Goal: Find specific page/section: Find specific page/section

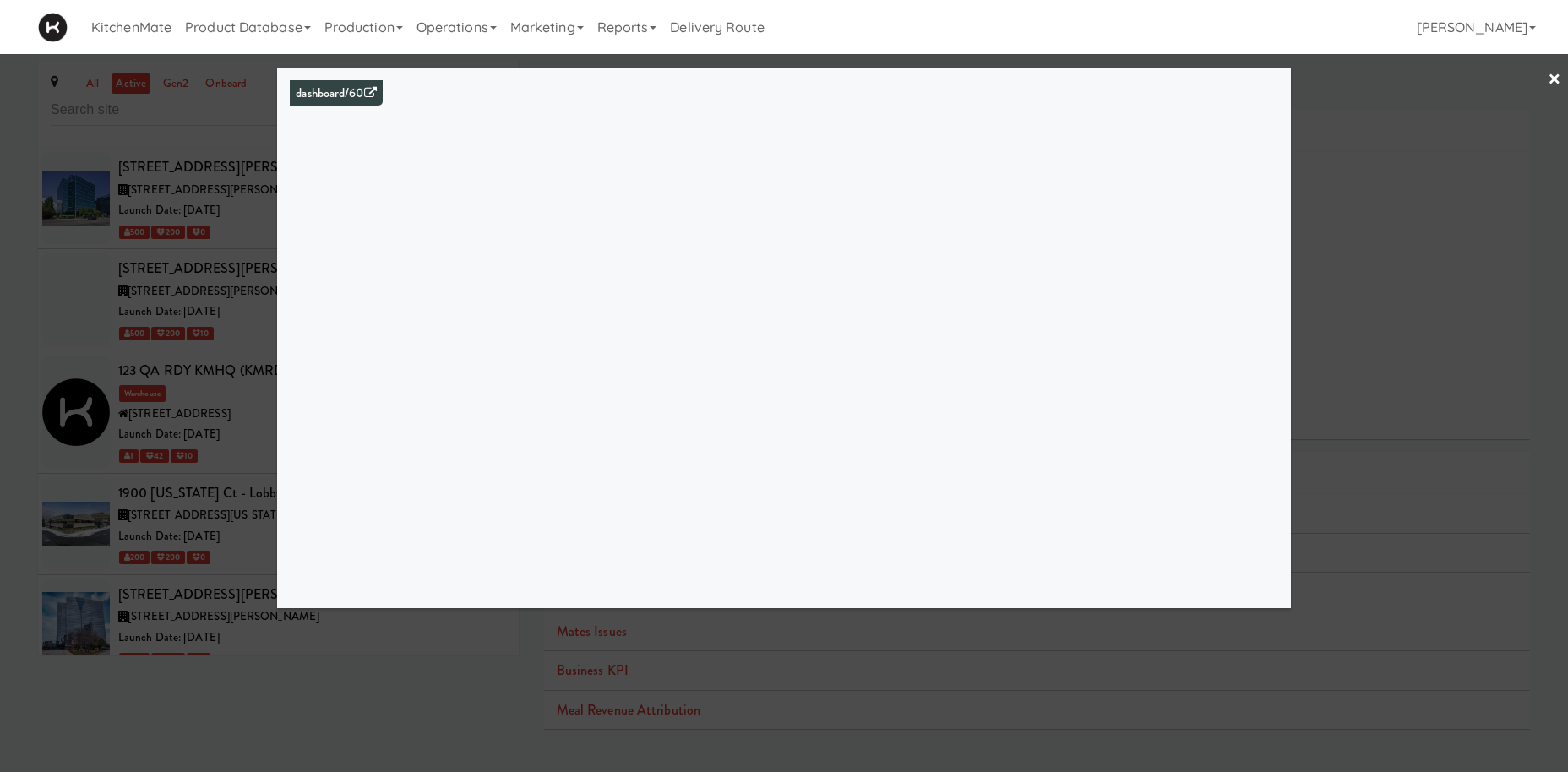
scroll to position [6593, 0]
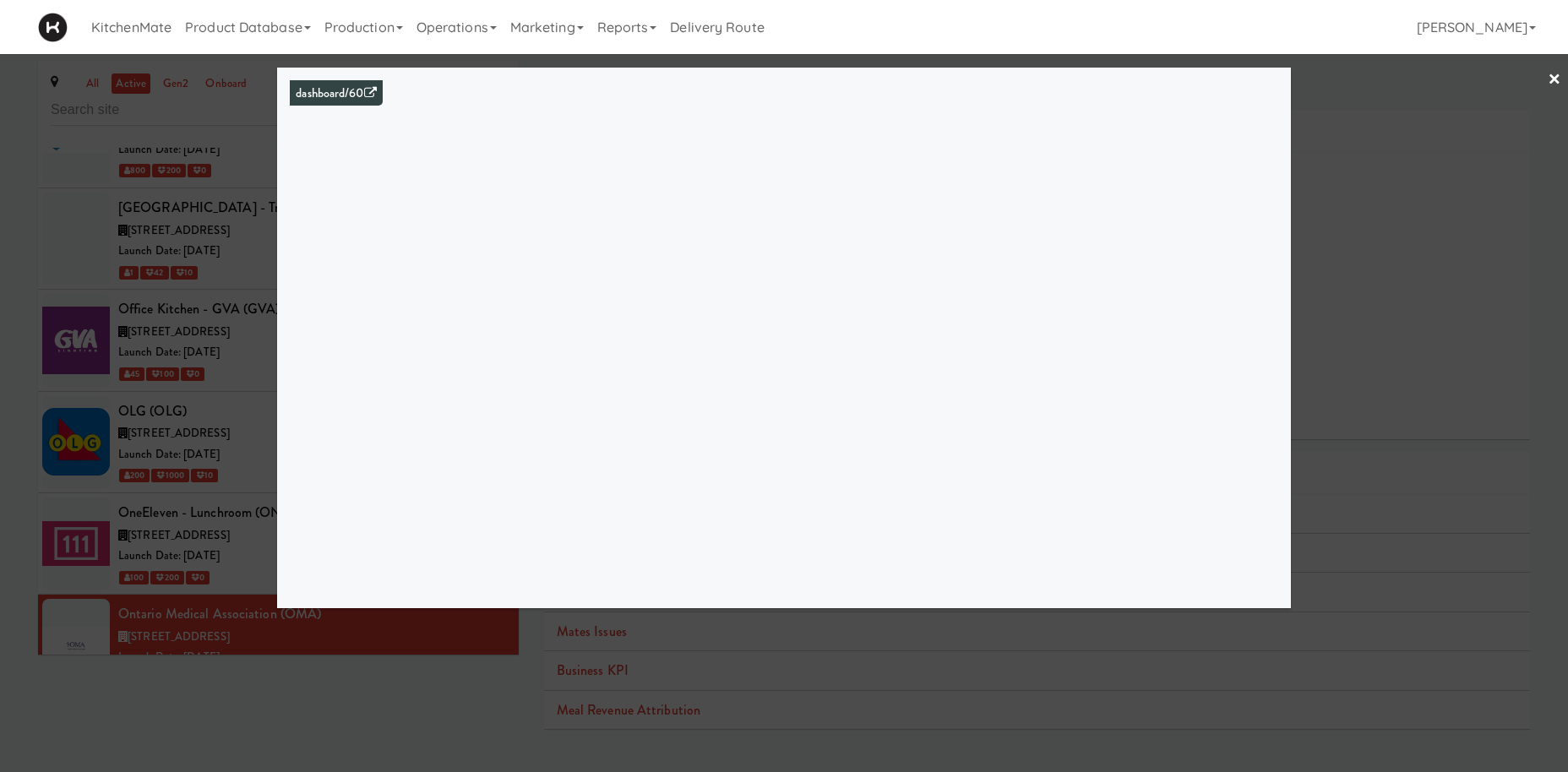
click at [3, 438] on div at bounding box center [784, 386] width 1568 height 772
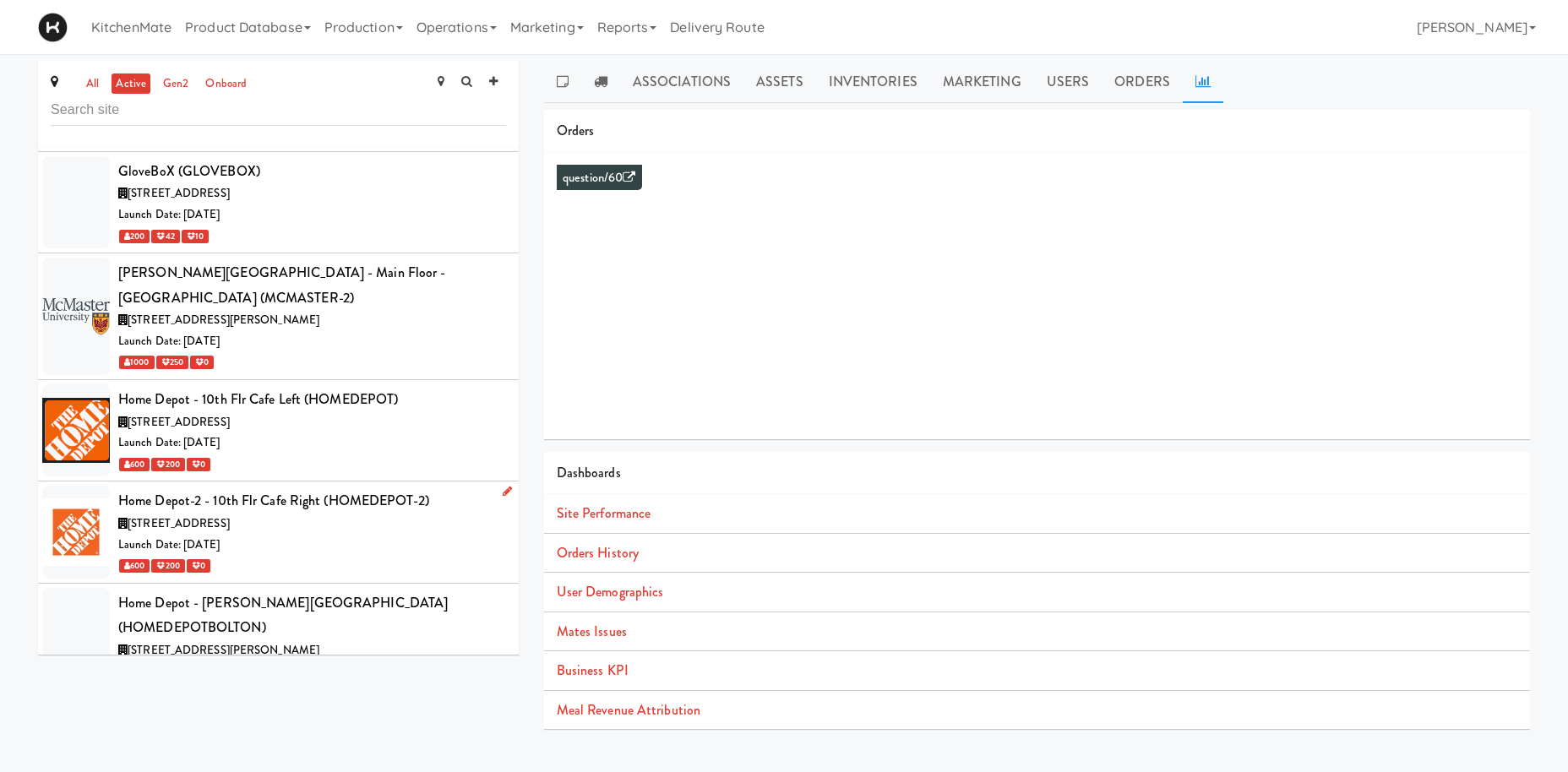
scroll to position [3721, 0]
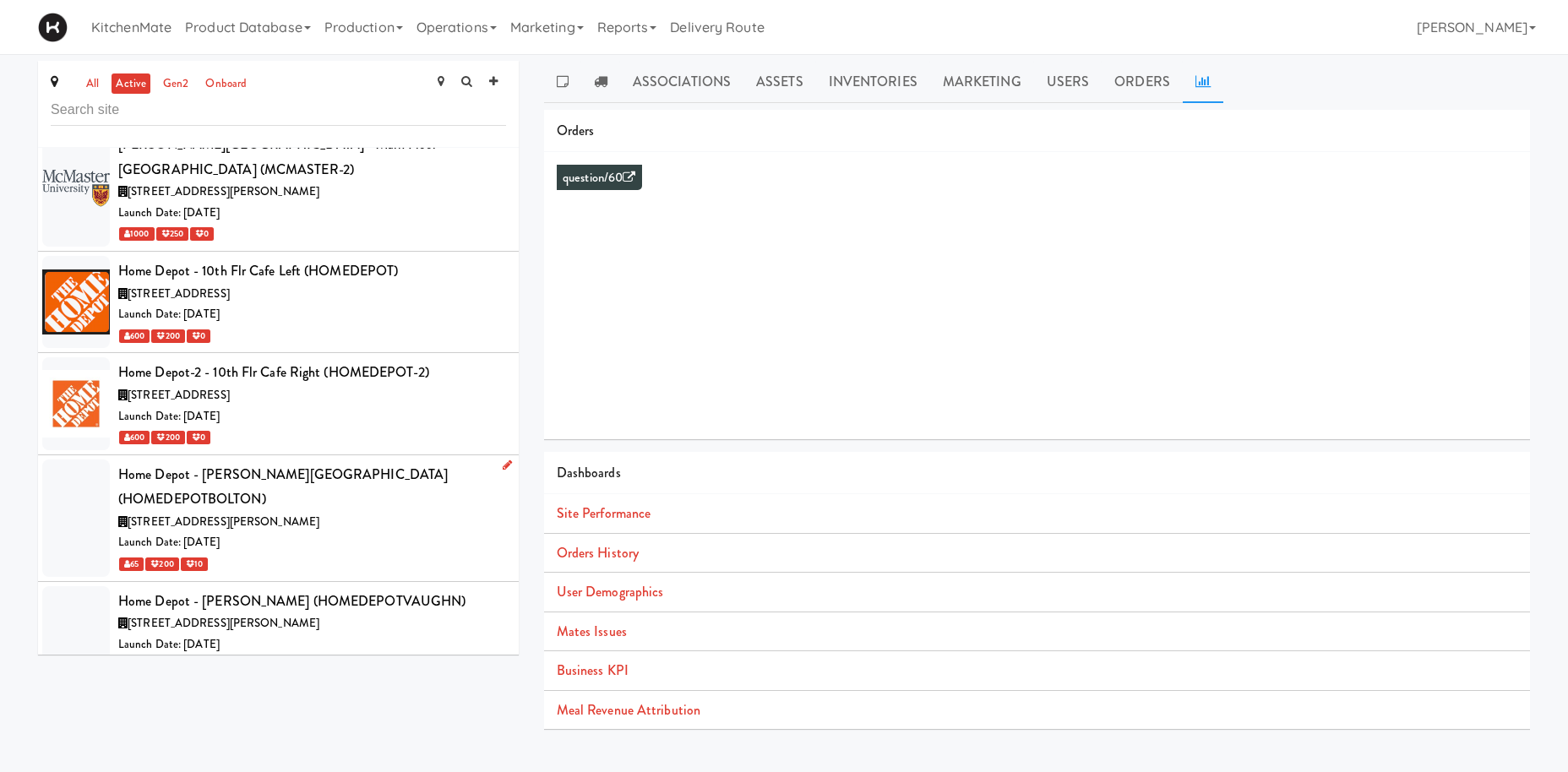
click at [335, 462] on div "Home Depot - [PERSON_NAME][GEOGRAPHIC_DATA] (HOMEDEPOTBOLTON)" at bounding box center [312, 487] width 388 height 49
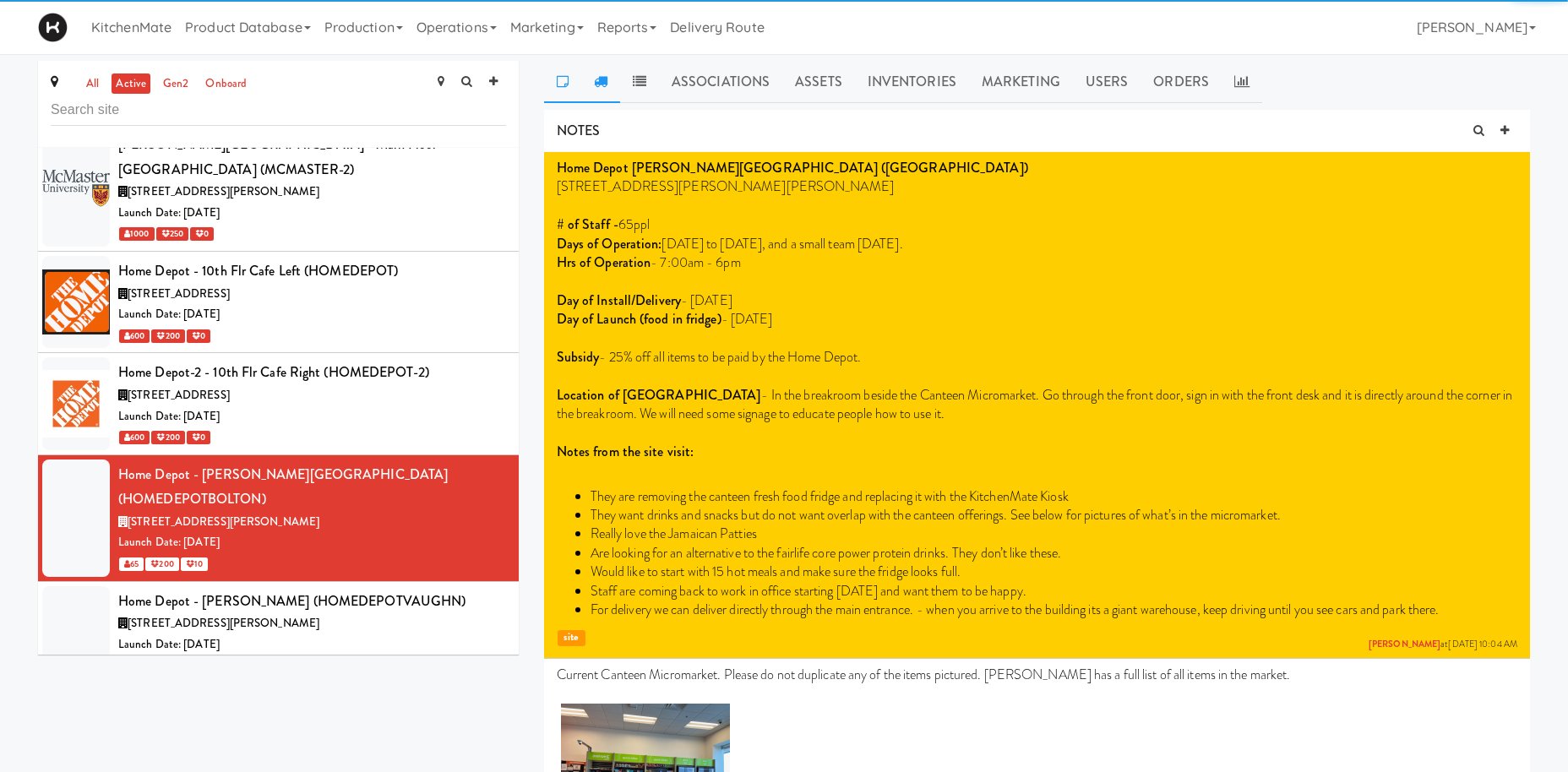
click at [608, 90] on link at bounding box center [601, 82] width 39 height 43
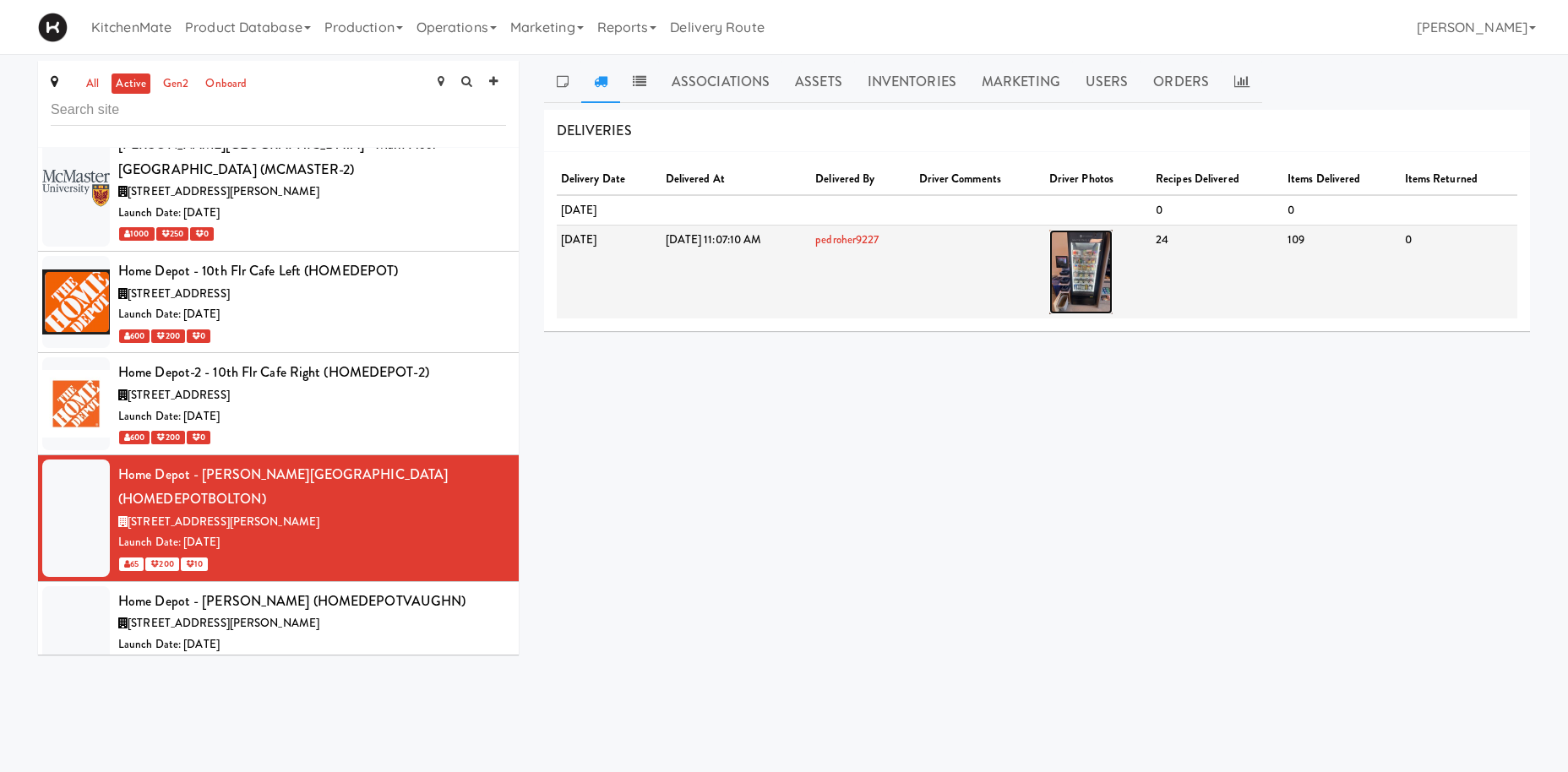
click at [1112, 278] on img at bounding box center [1081, 271] width 63 height 84
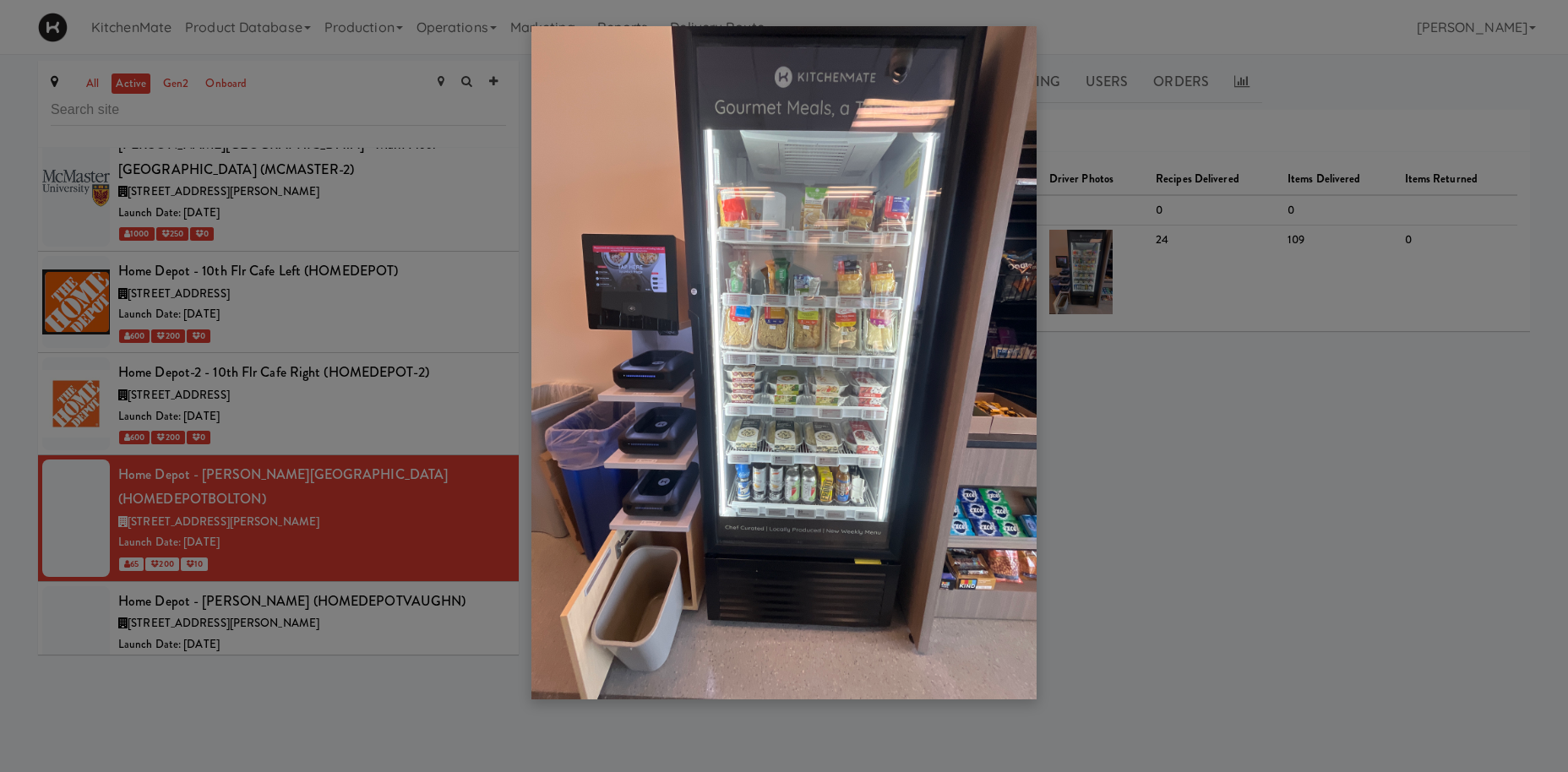
click at [1164, 396] on div at bounding box center [784, 386] width 1568 height 772
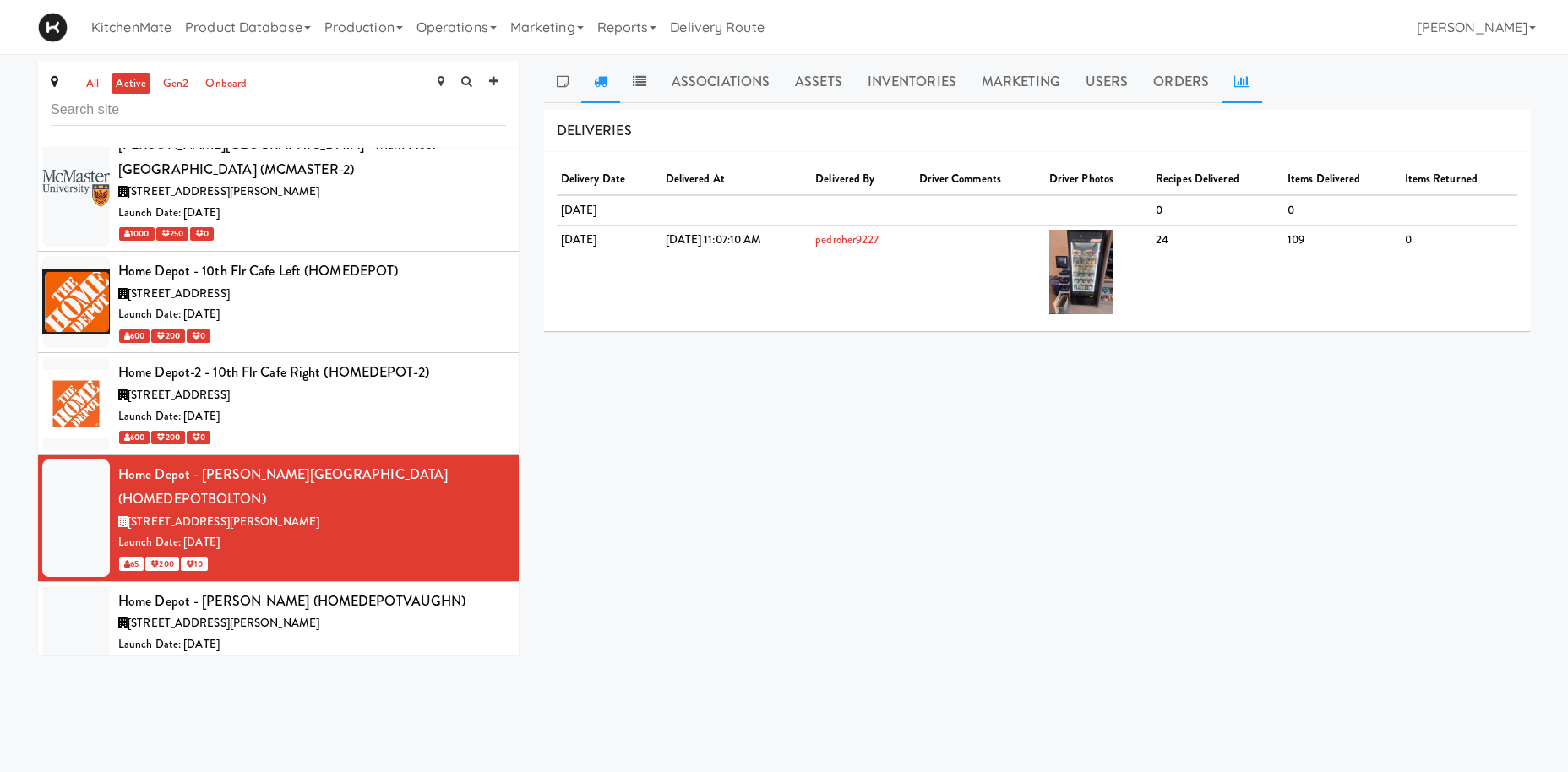
click at [1234, 83] on icon at bounding box center [1242, 81] width 15 height 14
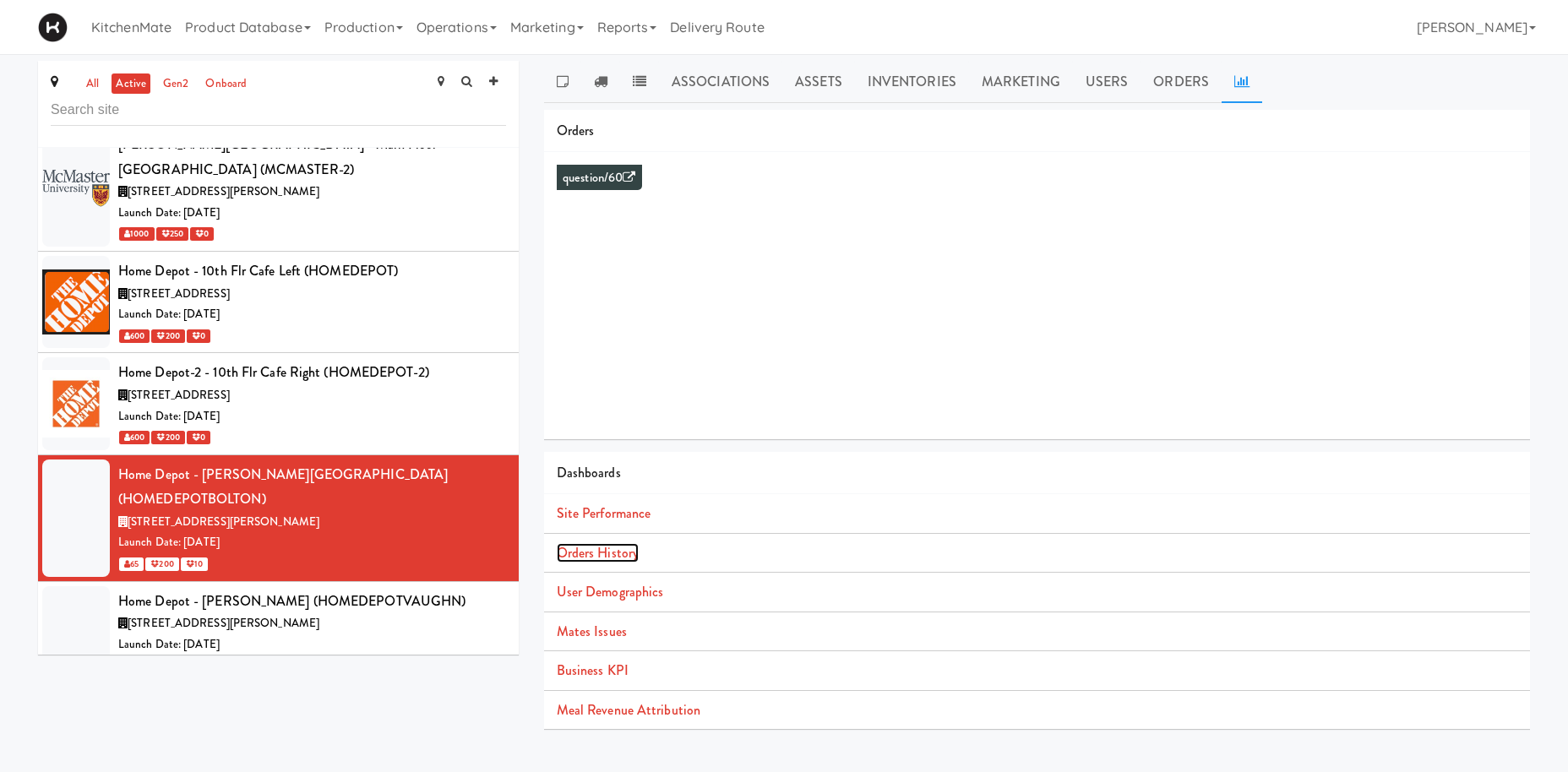
click at [622, 555] on link "Orders History" at bounding box center [598, 553] width 82 height 20
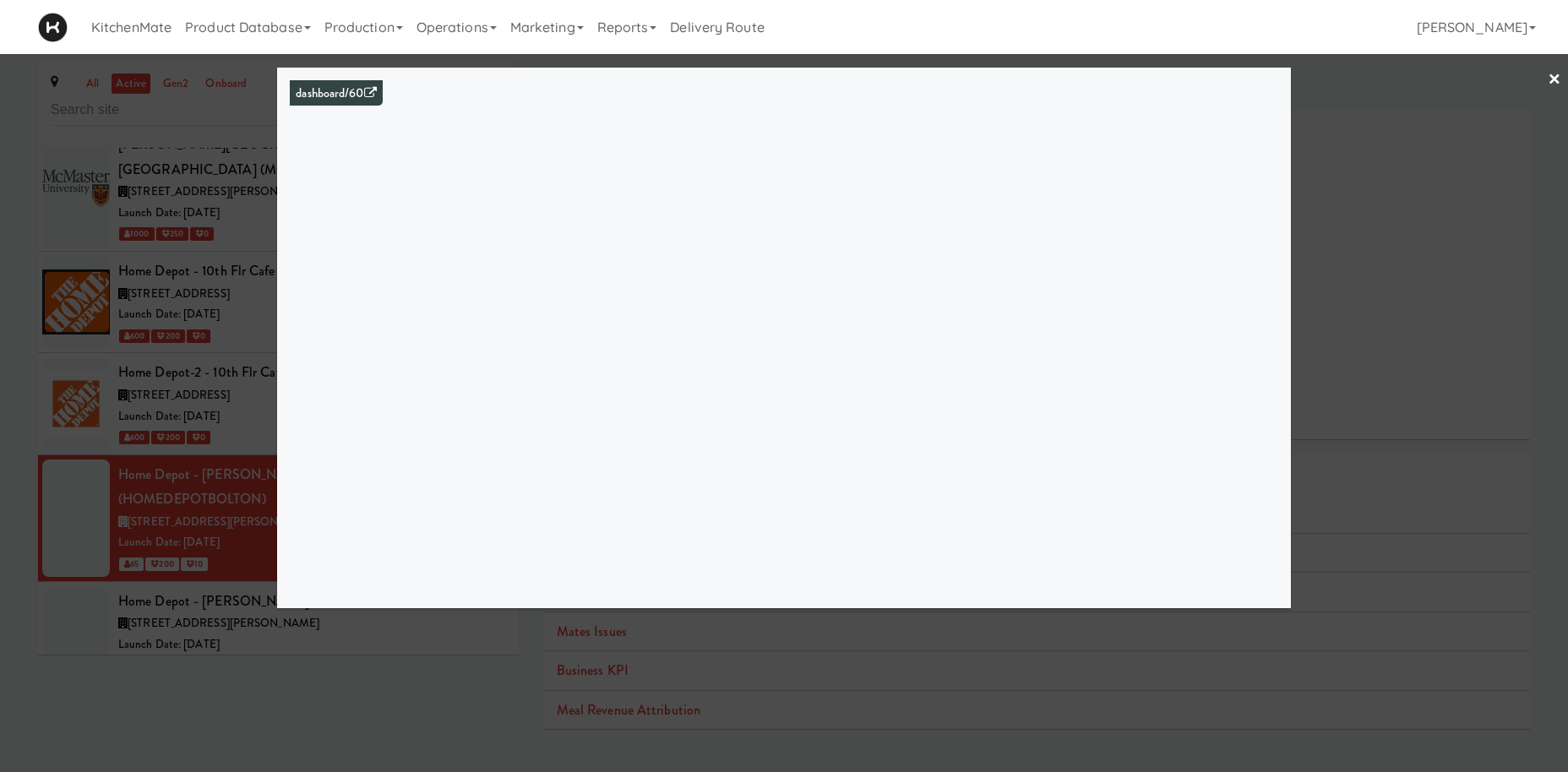
click at [165, 467] on div at bounding box center [784, 386] width 1568 height 772
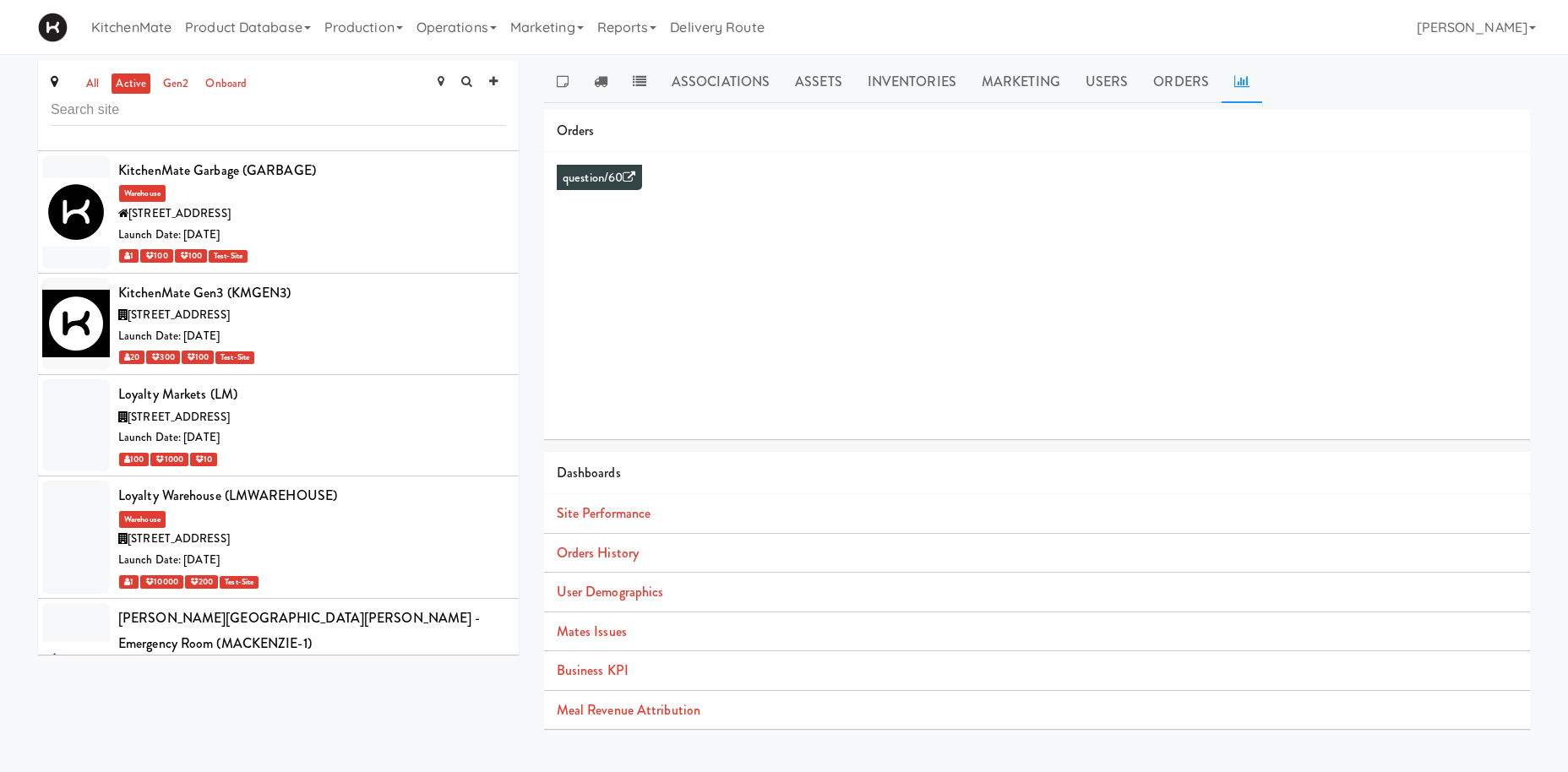
scroll to position [5416, 0]
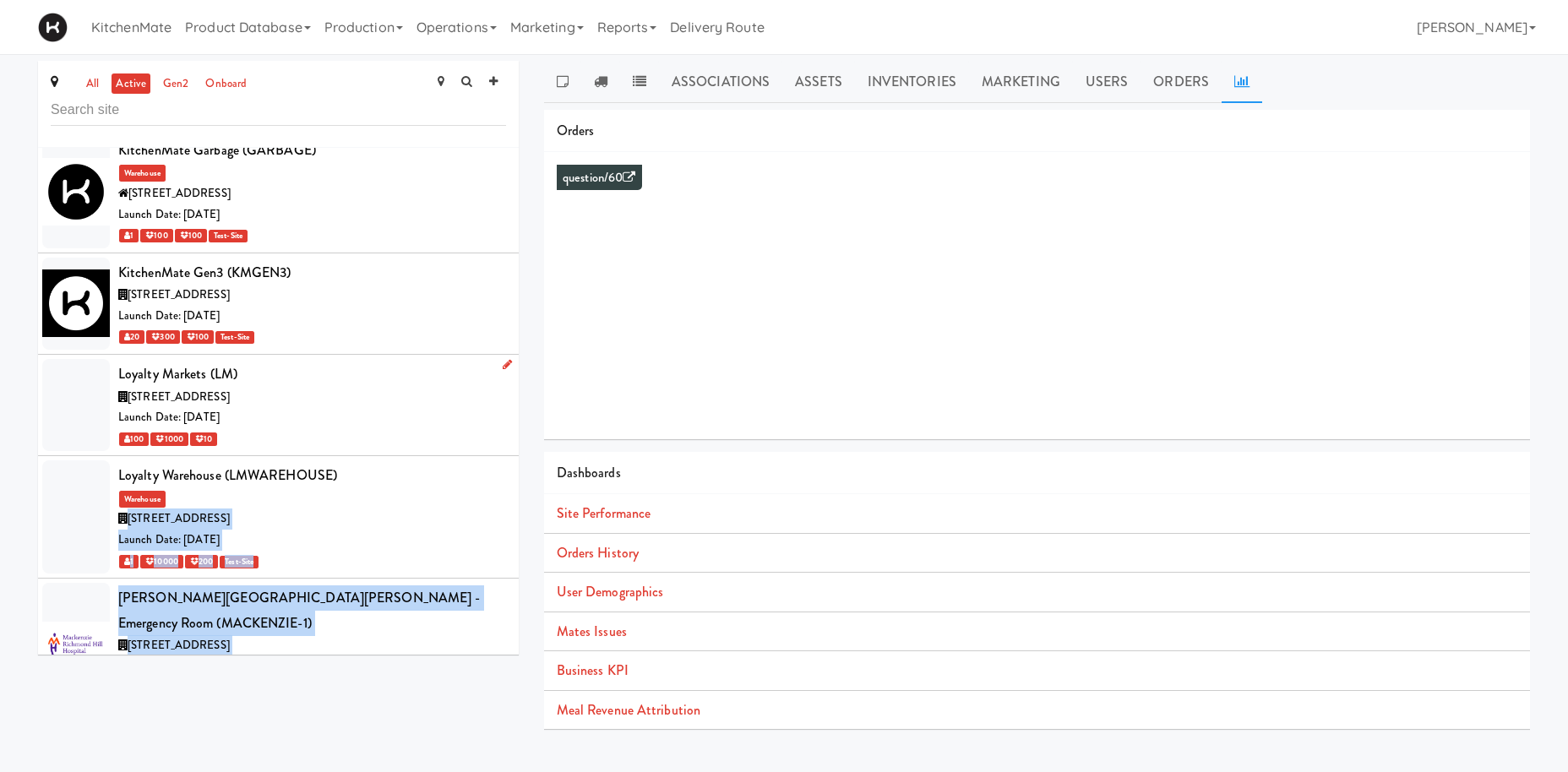
drag, startPoint x: 200, startPoint y: 528, endPoint x: 229, endPoint y: 214, distance: 315.3
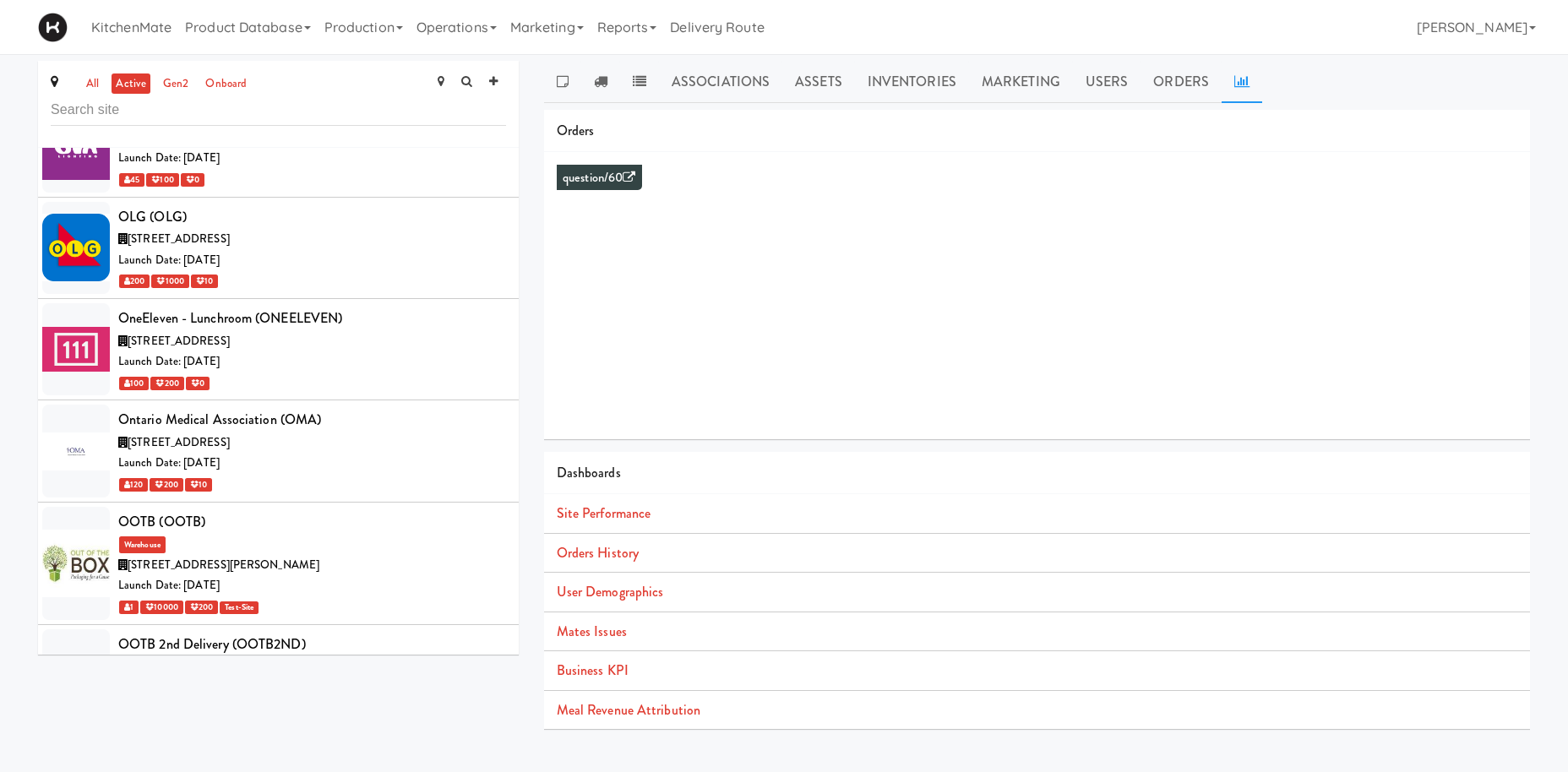
scroll to position [6819, 0]
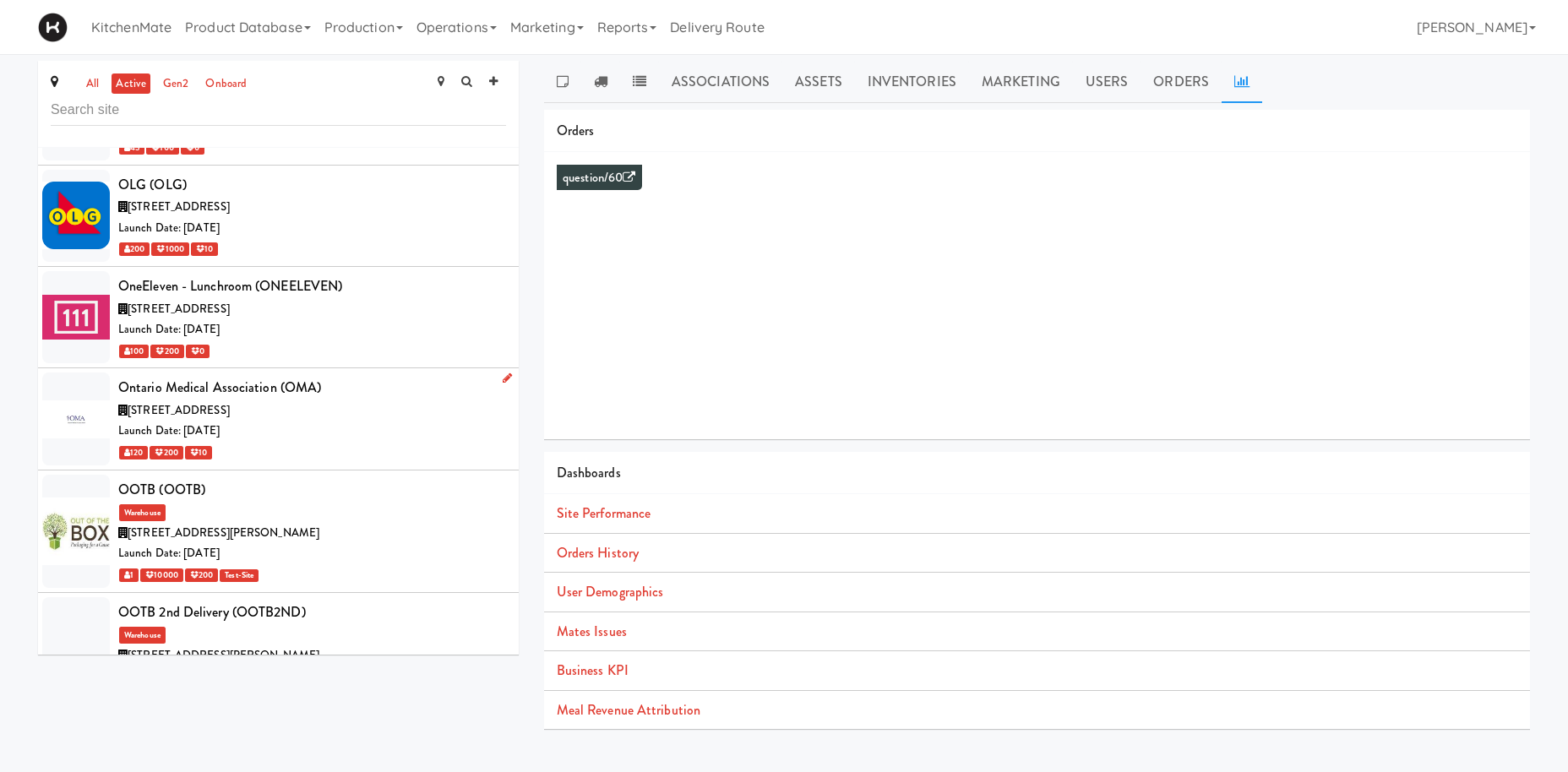
click at [347, 421] on div "Launch Date: [DATE]" at bounding box center [312, 431] width 388 height 21
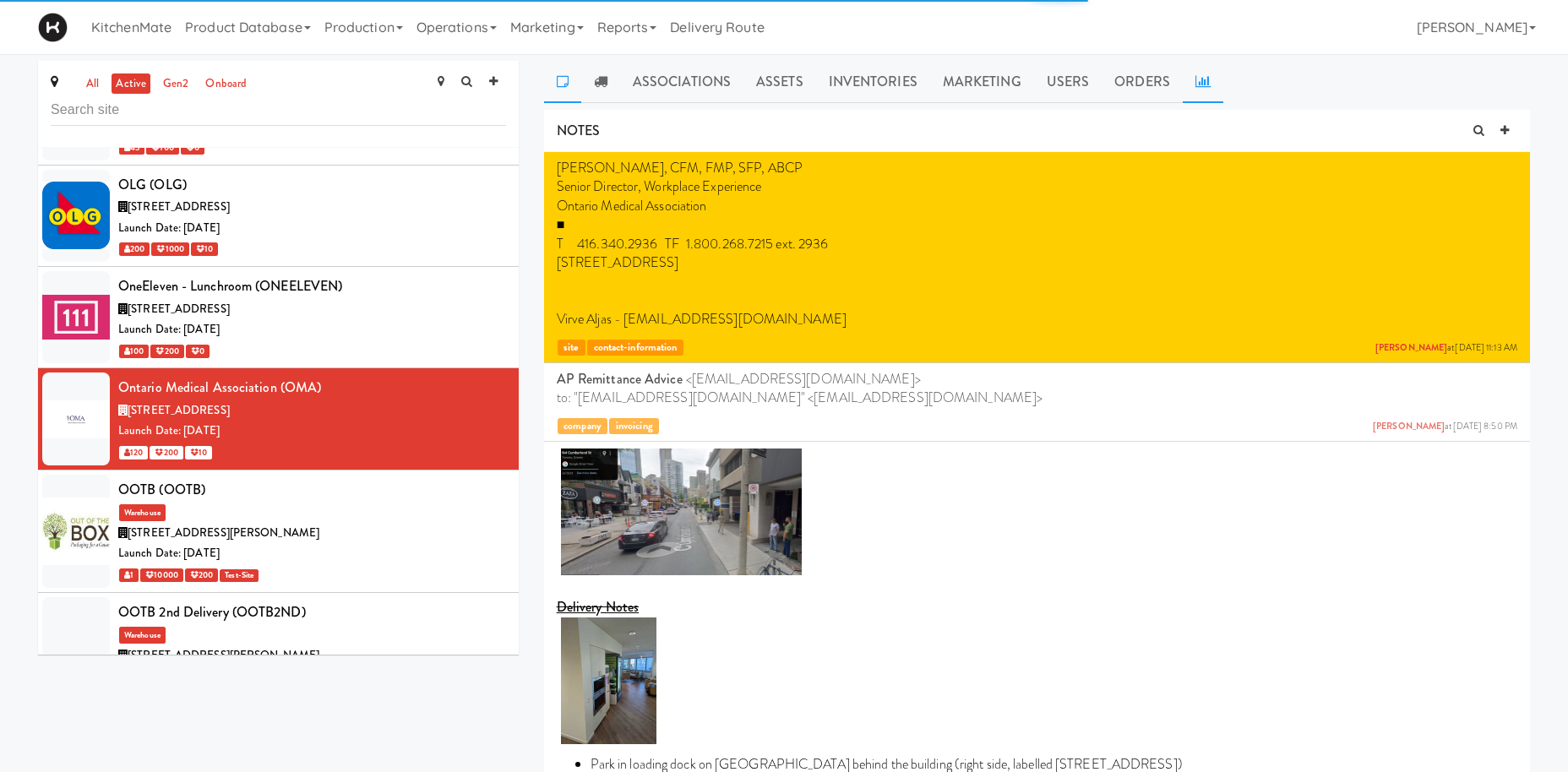
click at [1195, 75] on icon at bounding box center [1203, 81] width 15 height 14
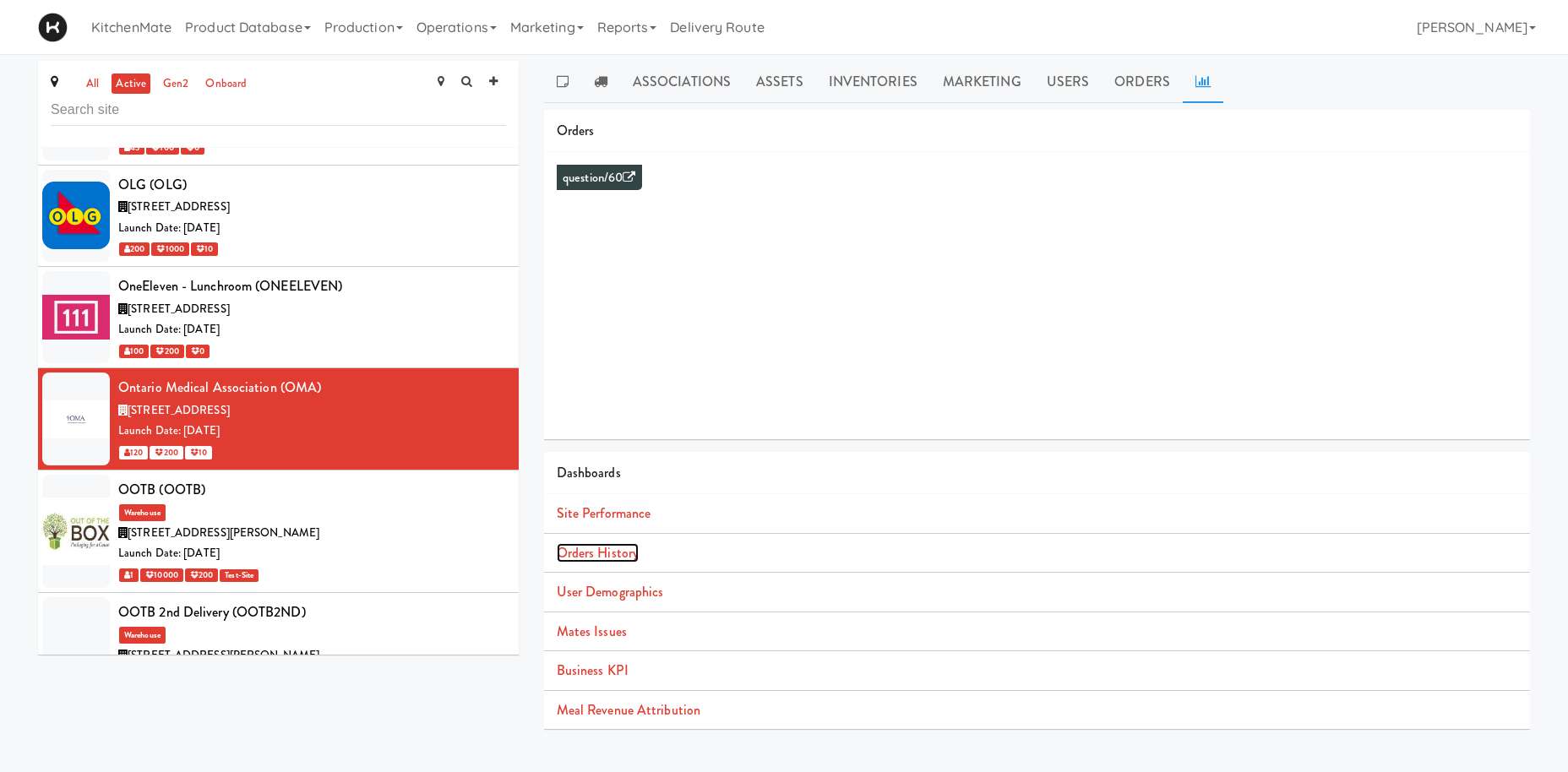
click at [589, 557] on link "Orders History" at bounding box center [598, 553] width 82 height 20
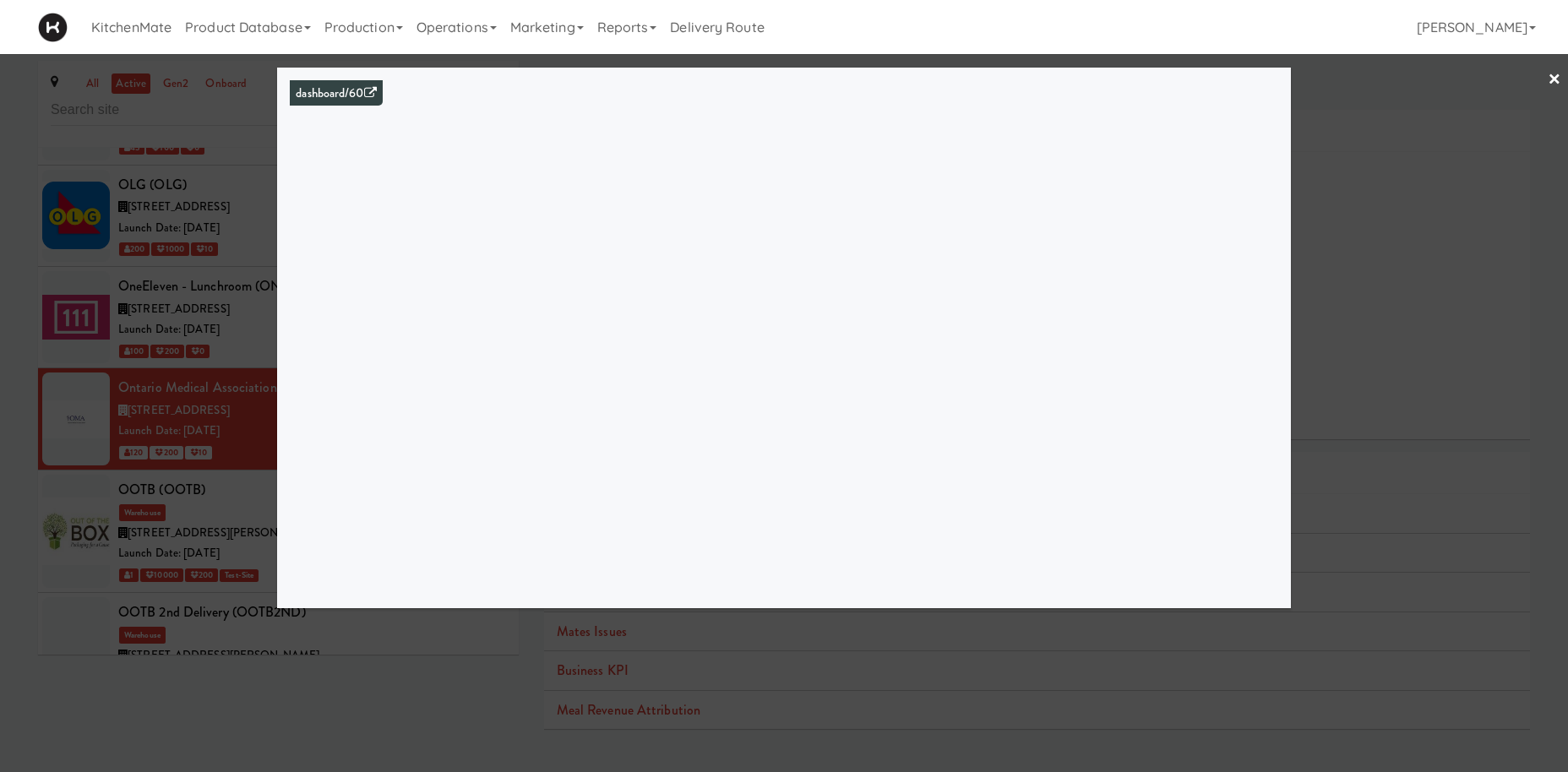
click at [174, 285] on div at bounding box center [784, 386] width 1568 height 772
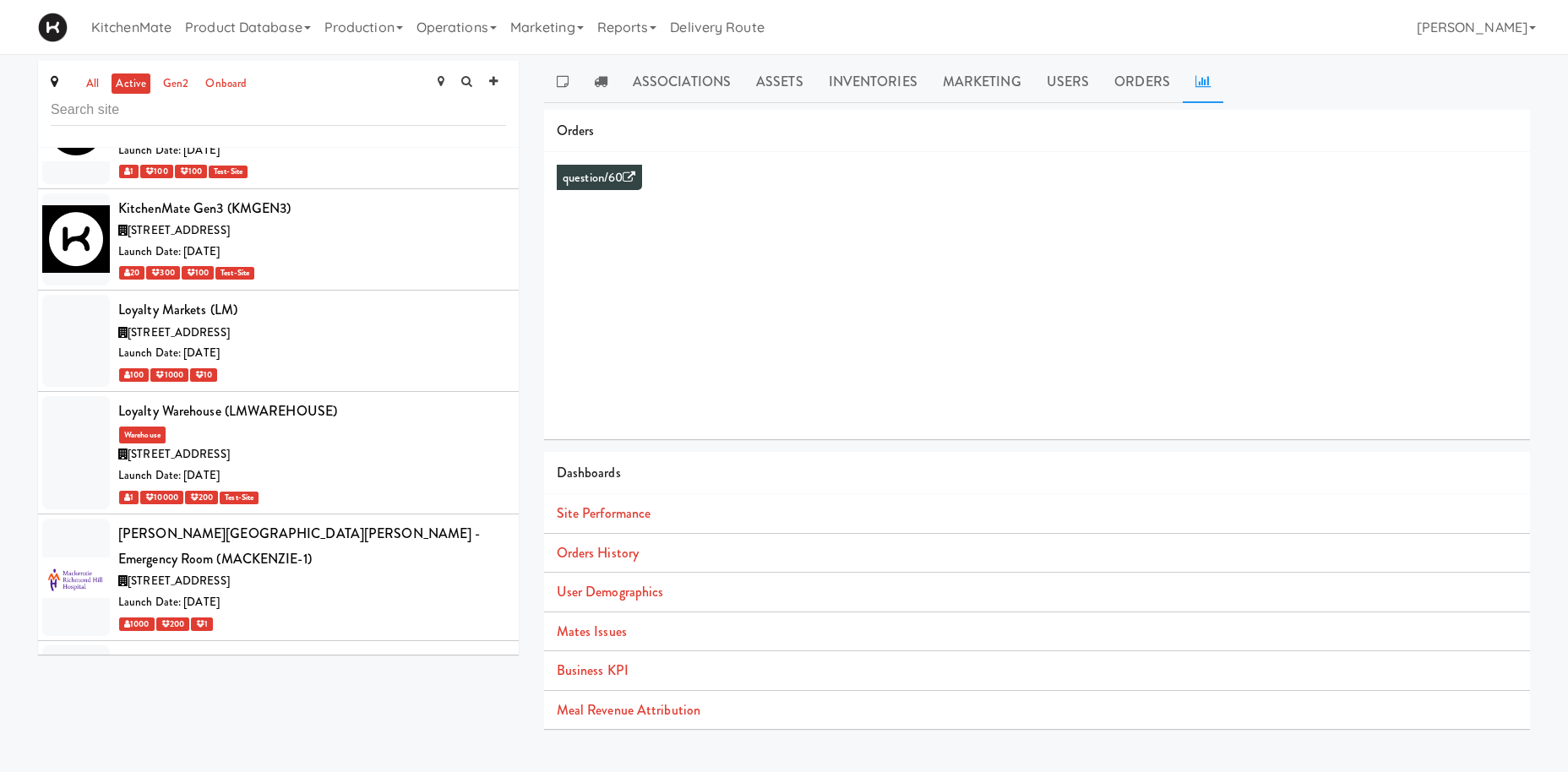
scroll to position [5409, 0]
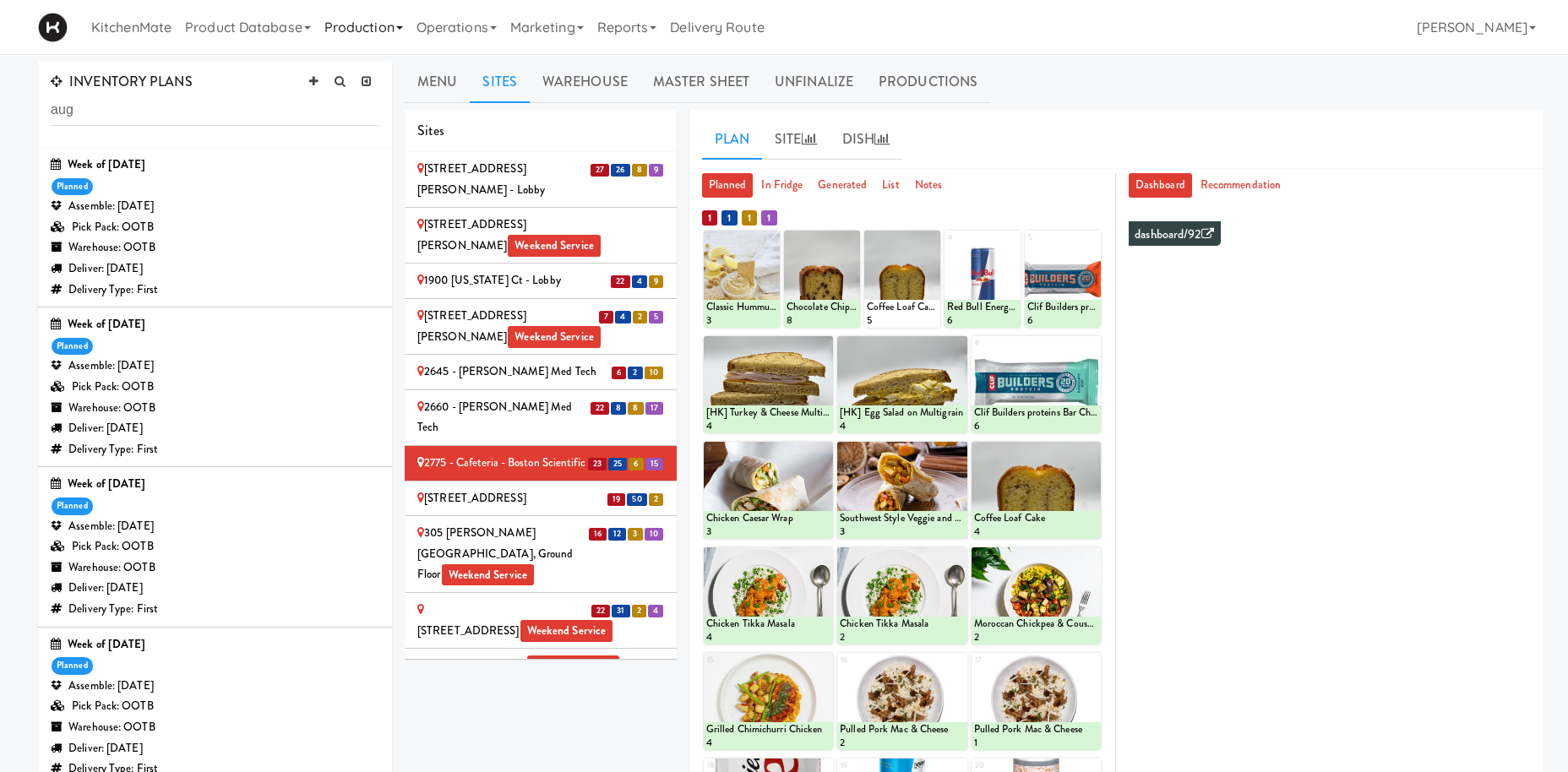
click at [400, 28] on link "Production" at bounding box center [363, 26] width 92 height 54
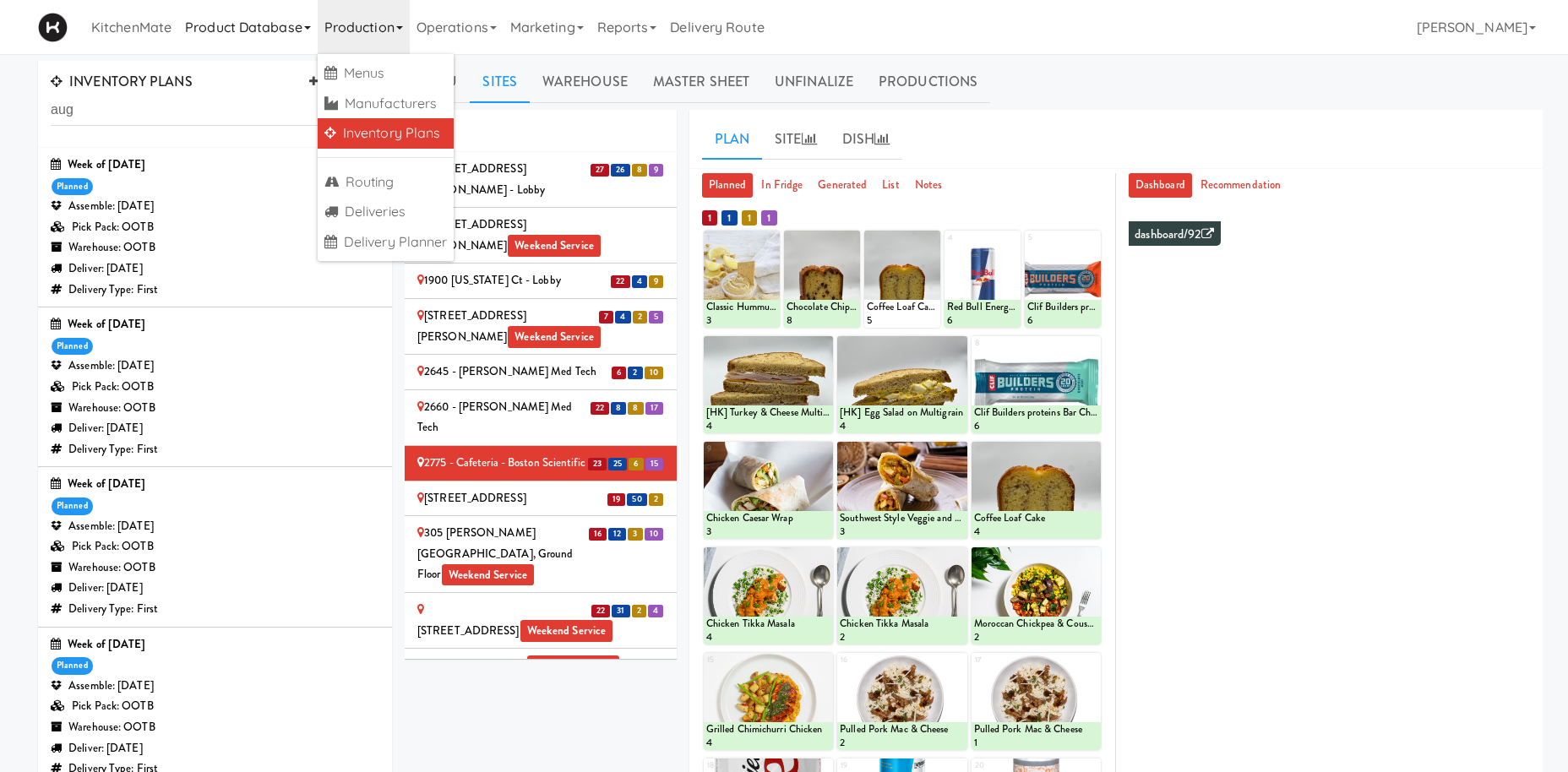
click at [287, 18] on link "Product Database" at bounding box center [247, 26] width 139 height 54
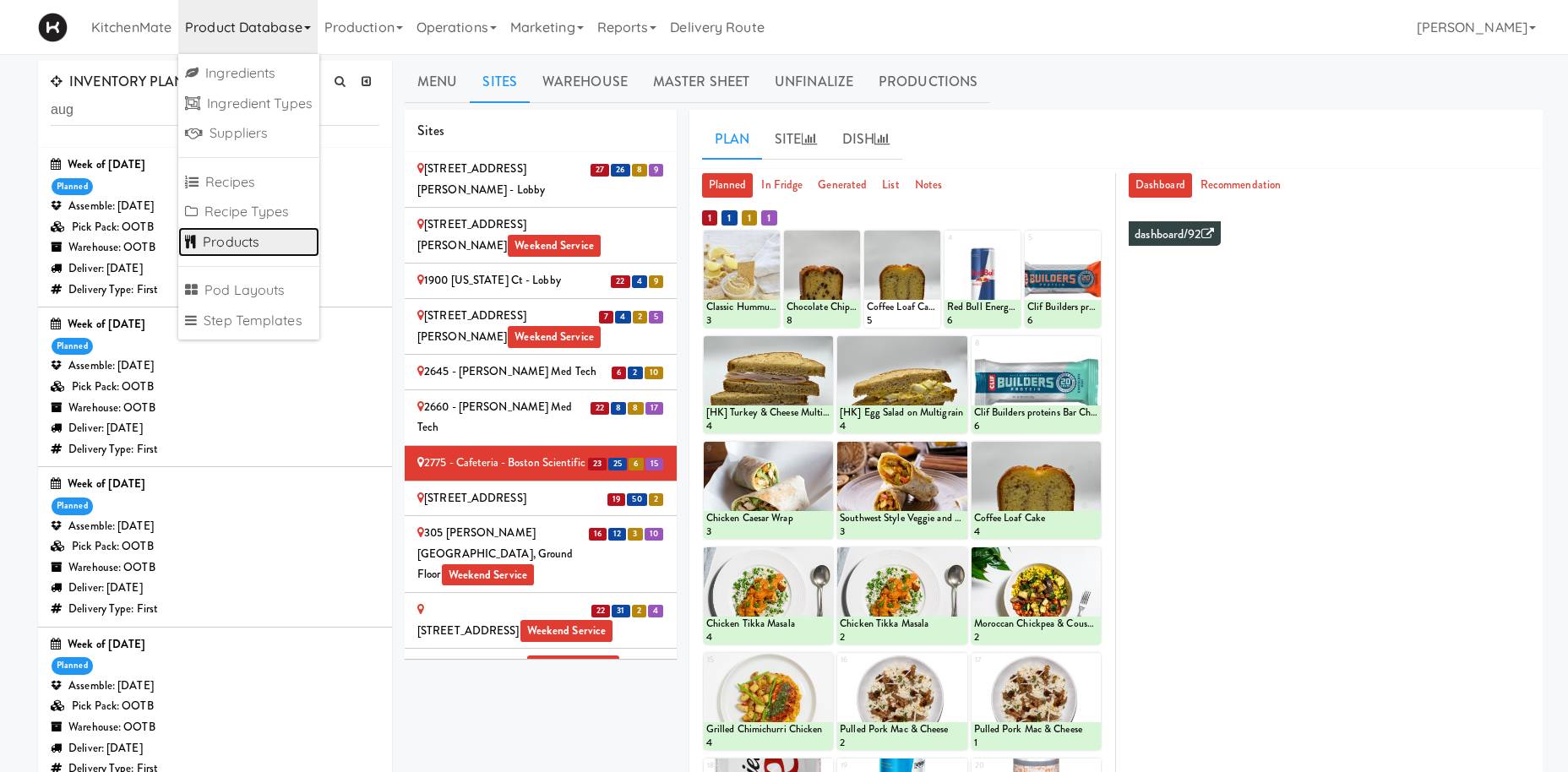
click at [244, 251] on link "Products" at bounding box center [248, 242] width 141 height 31
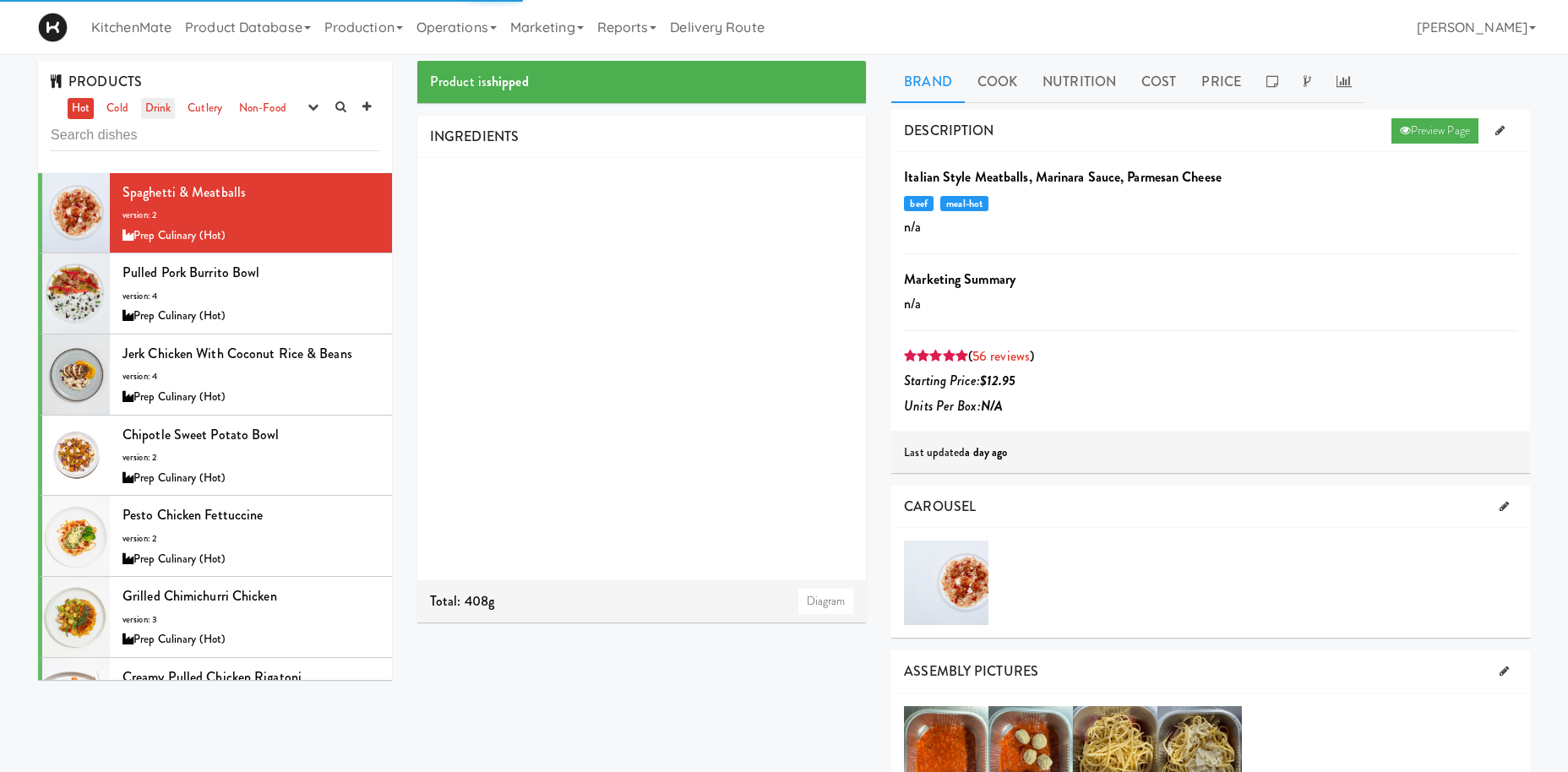
click at [146, 112] on link "Drink" at bounding box center [158, 108] width 35 height 21
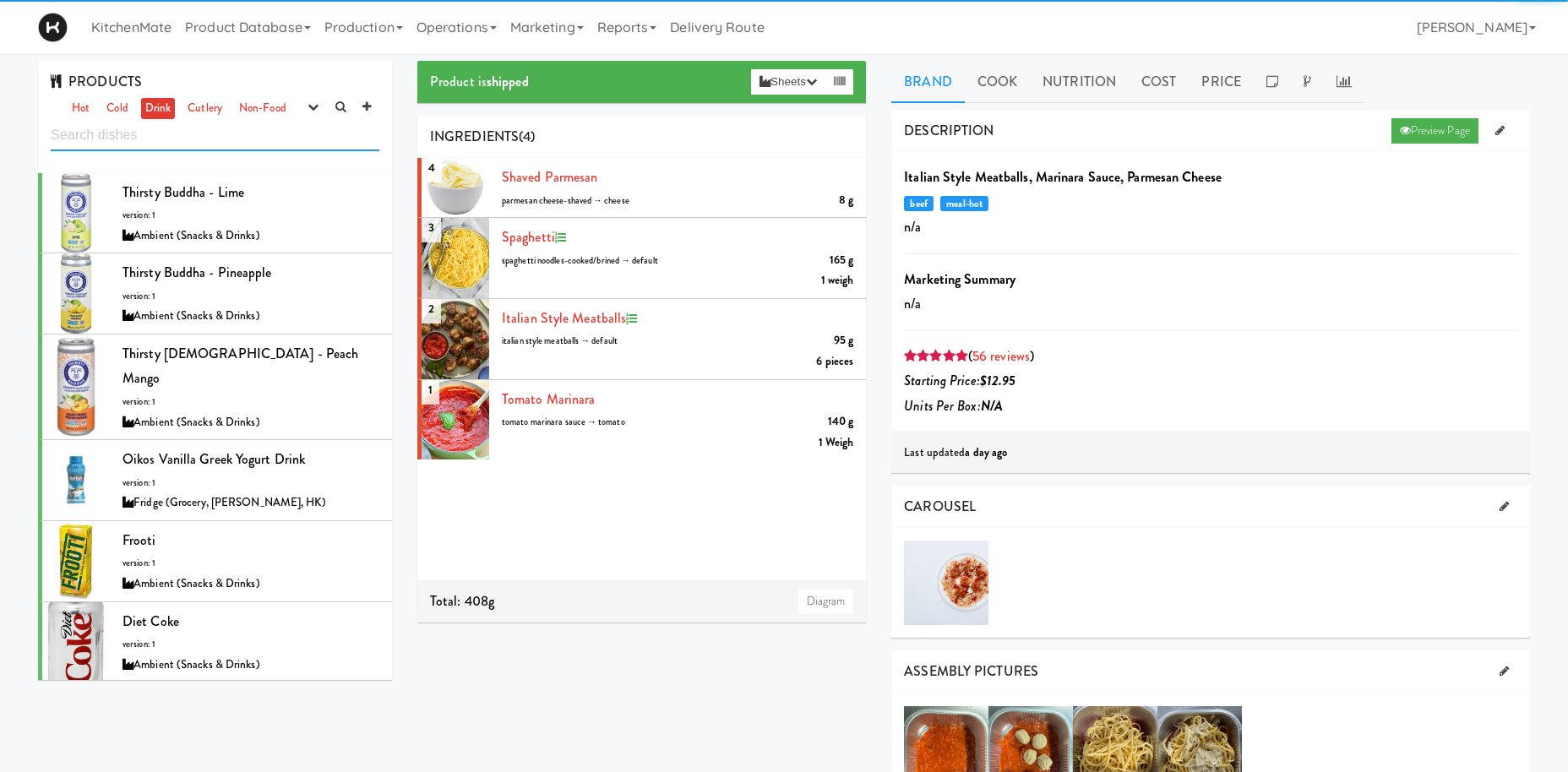
click at [153, 134] on input "text" at bounding box center [214, 136] width 328 height 32
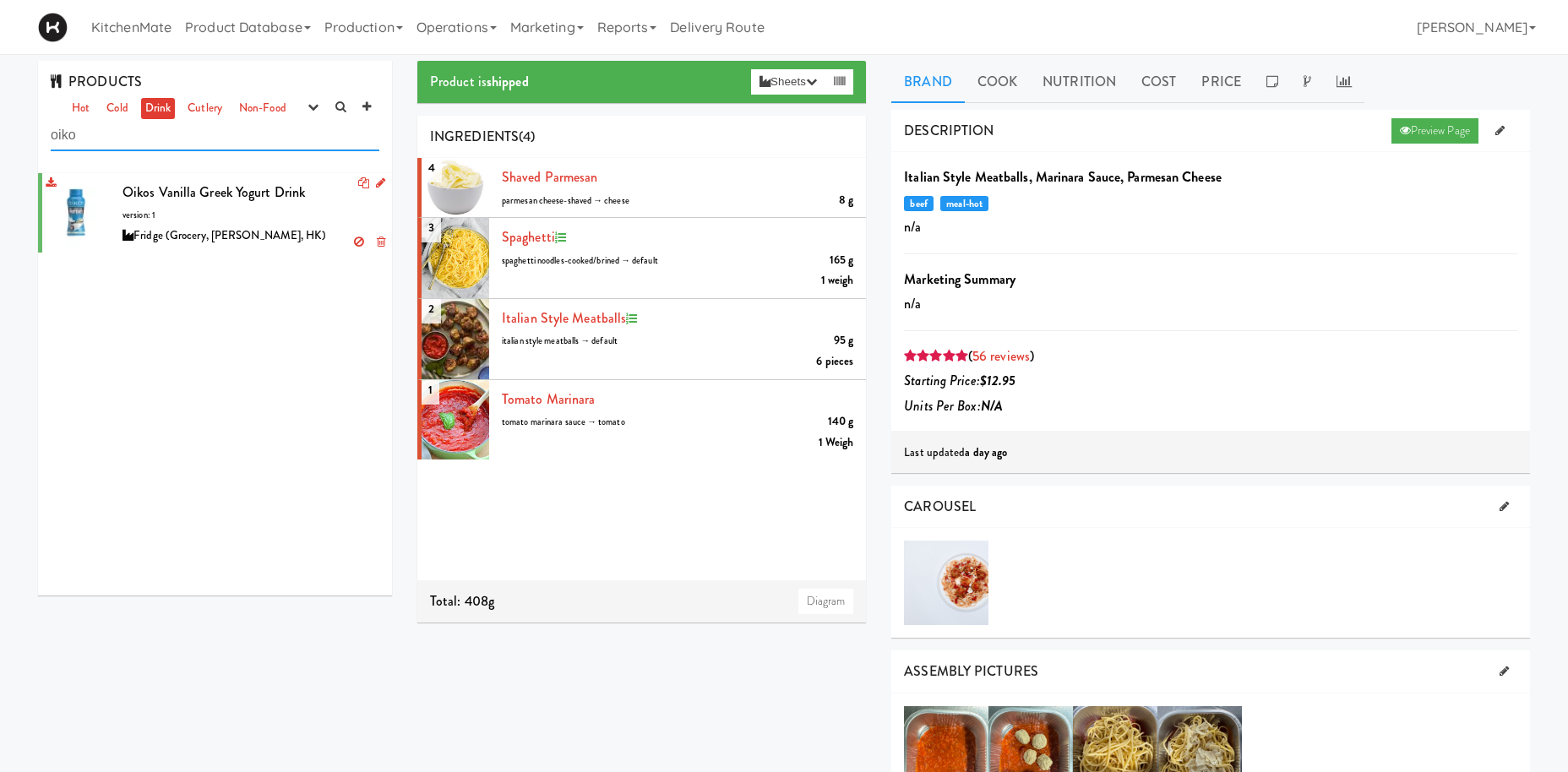
type input "oiko"
click at [208, 195] on span "Oikos Vanilla Greek Yogurt Drink" at bounding box center [214, 192] width 183 height 20
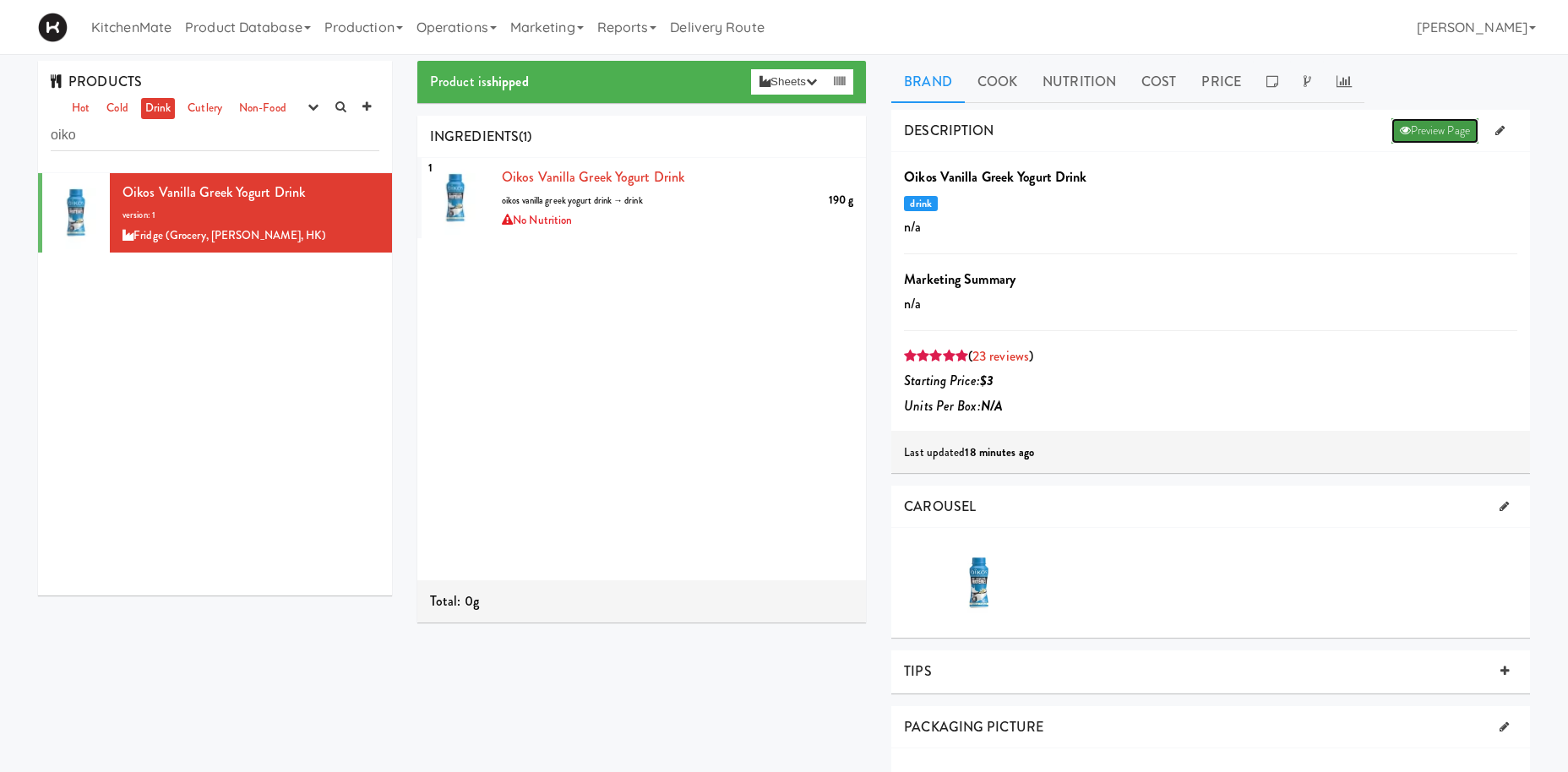
click at [1449, 134] on link "Preview Page" at bounding box center [1435, 131] width 87 height 26
click at [979, 560] on div at bounding box center [946, 583] width 84 height 84
click at [1434, 138] on link "Preview Page" at bounding box center [1435, 131] width 87 height 26
click at [462, 44] on link "Operations" at bounding box center [456, 26] width 94 height 54
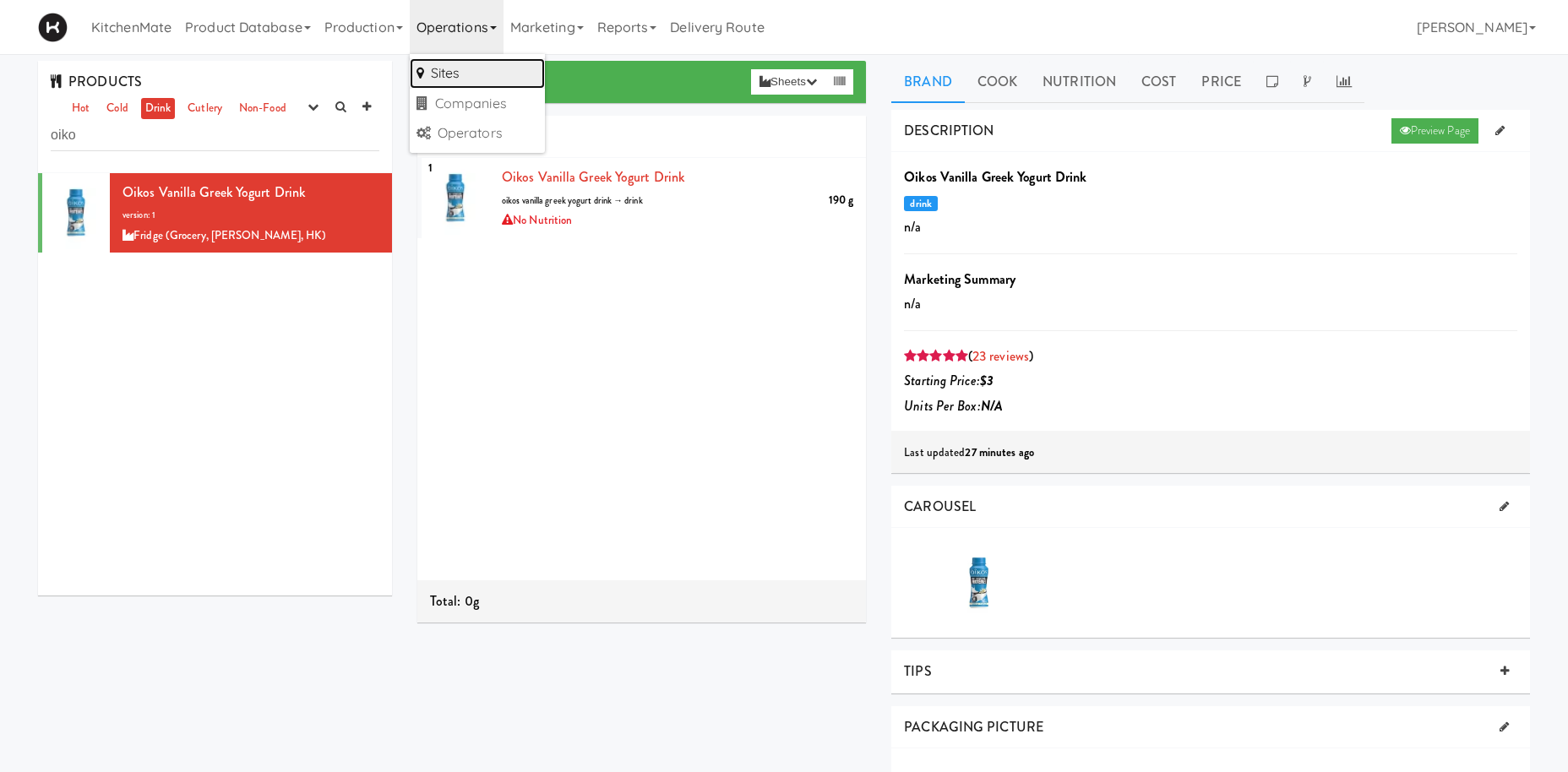
click at [451, 85] on link "Sites" at bounding box center [477, 73] width 135 height 31
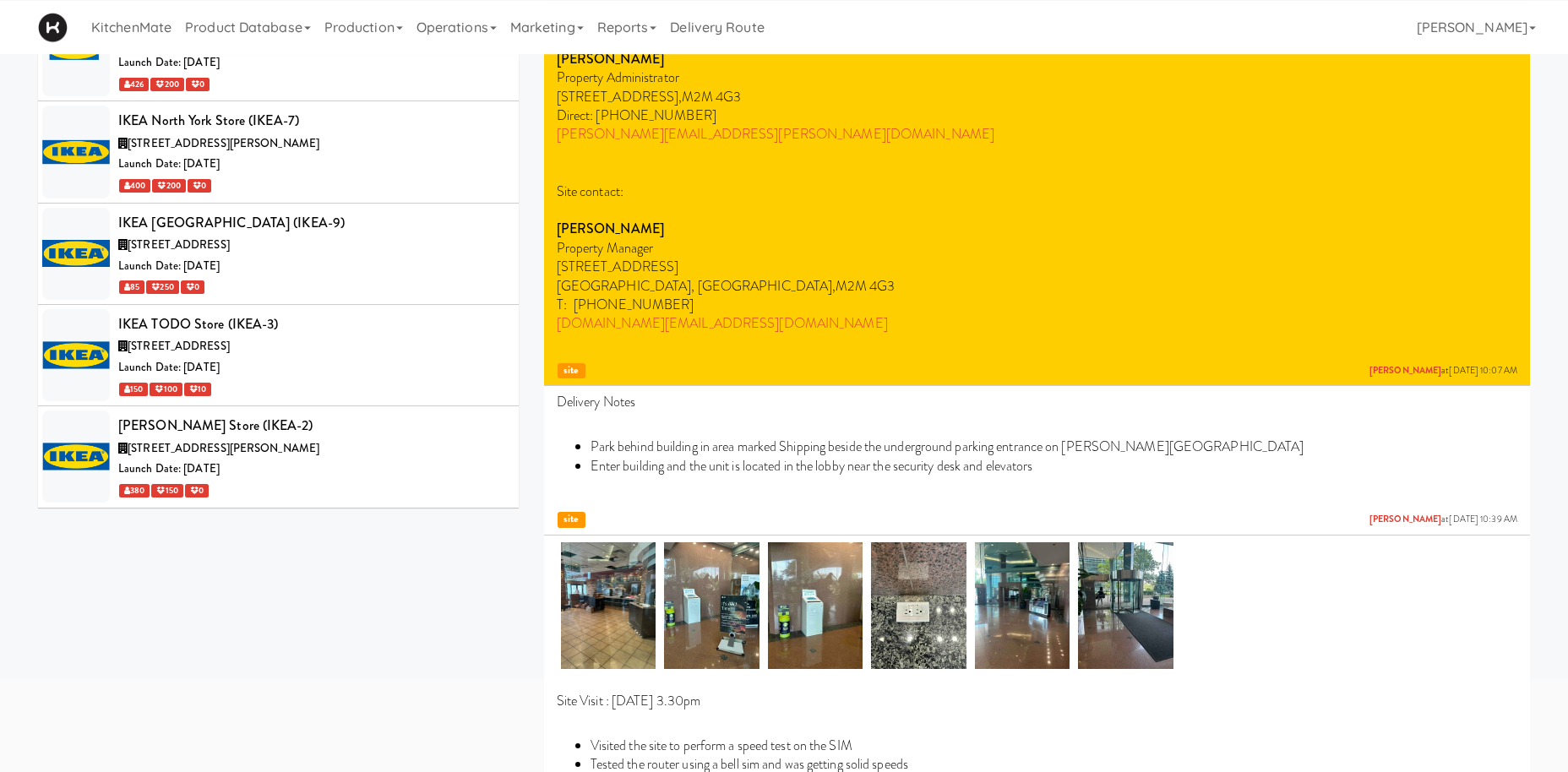
scroll to position [146, 0]
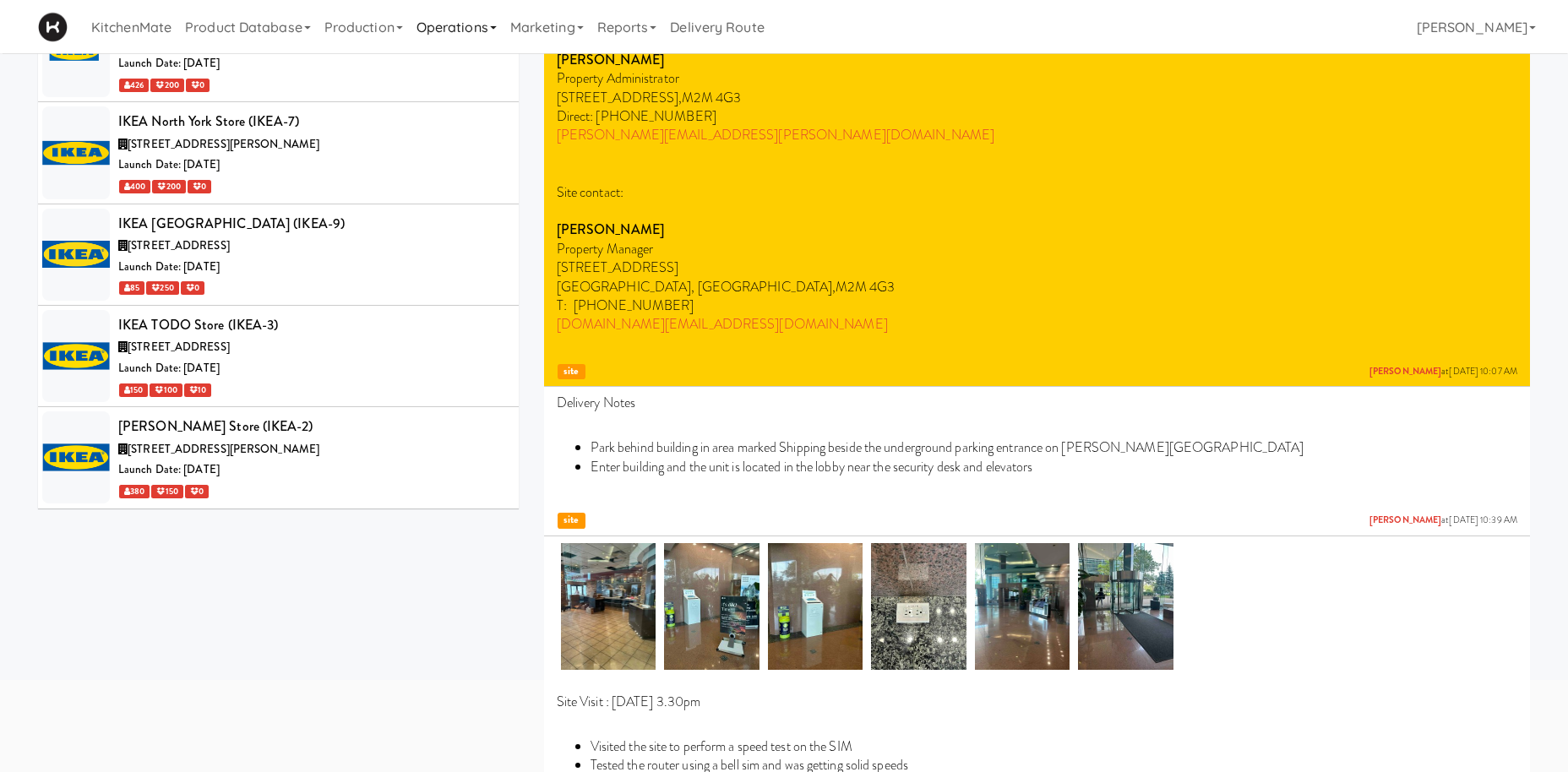
type input "ikea"
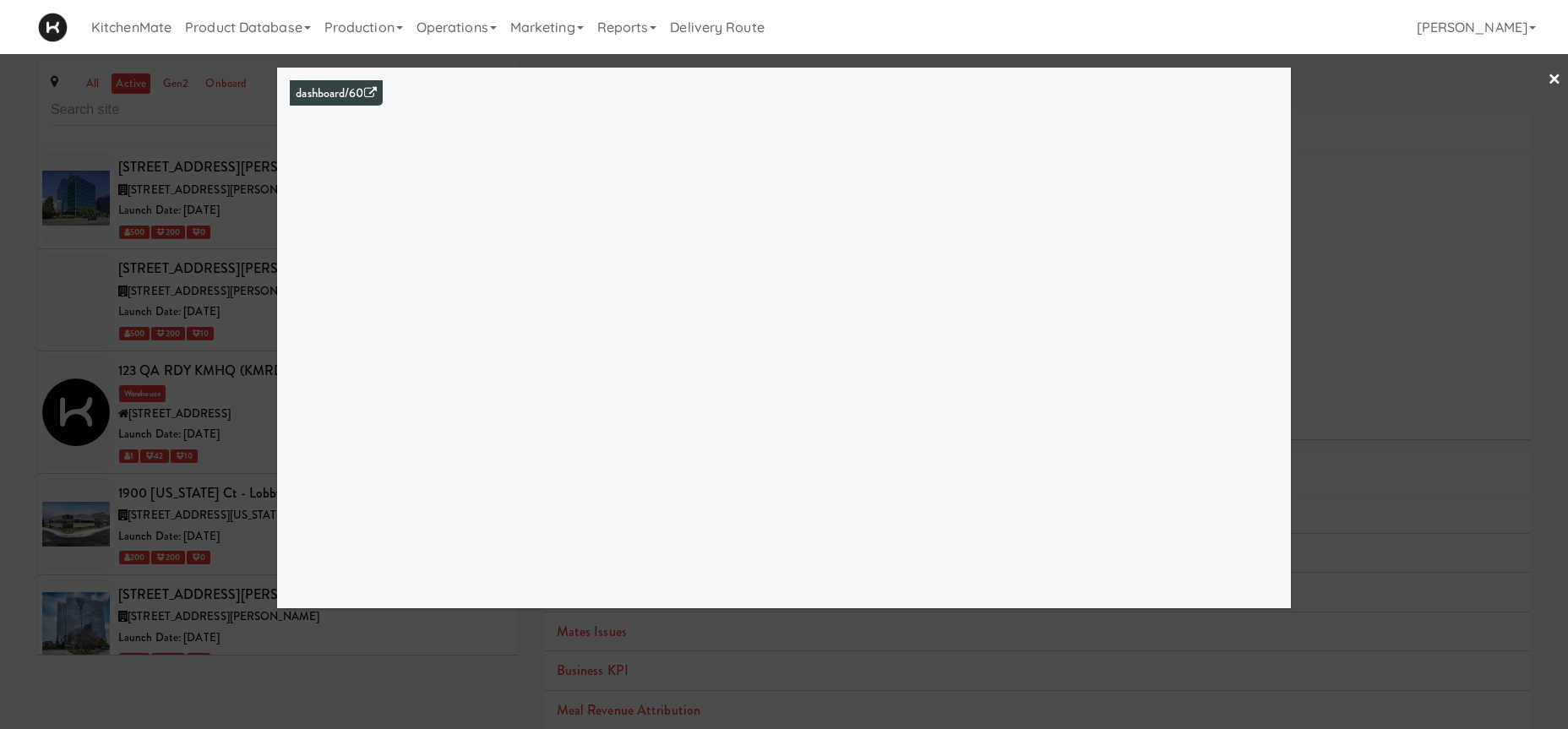
scroll to position [466, 0]
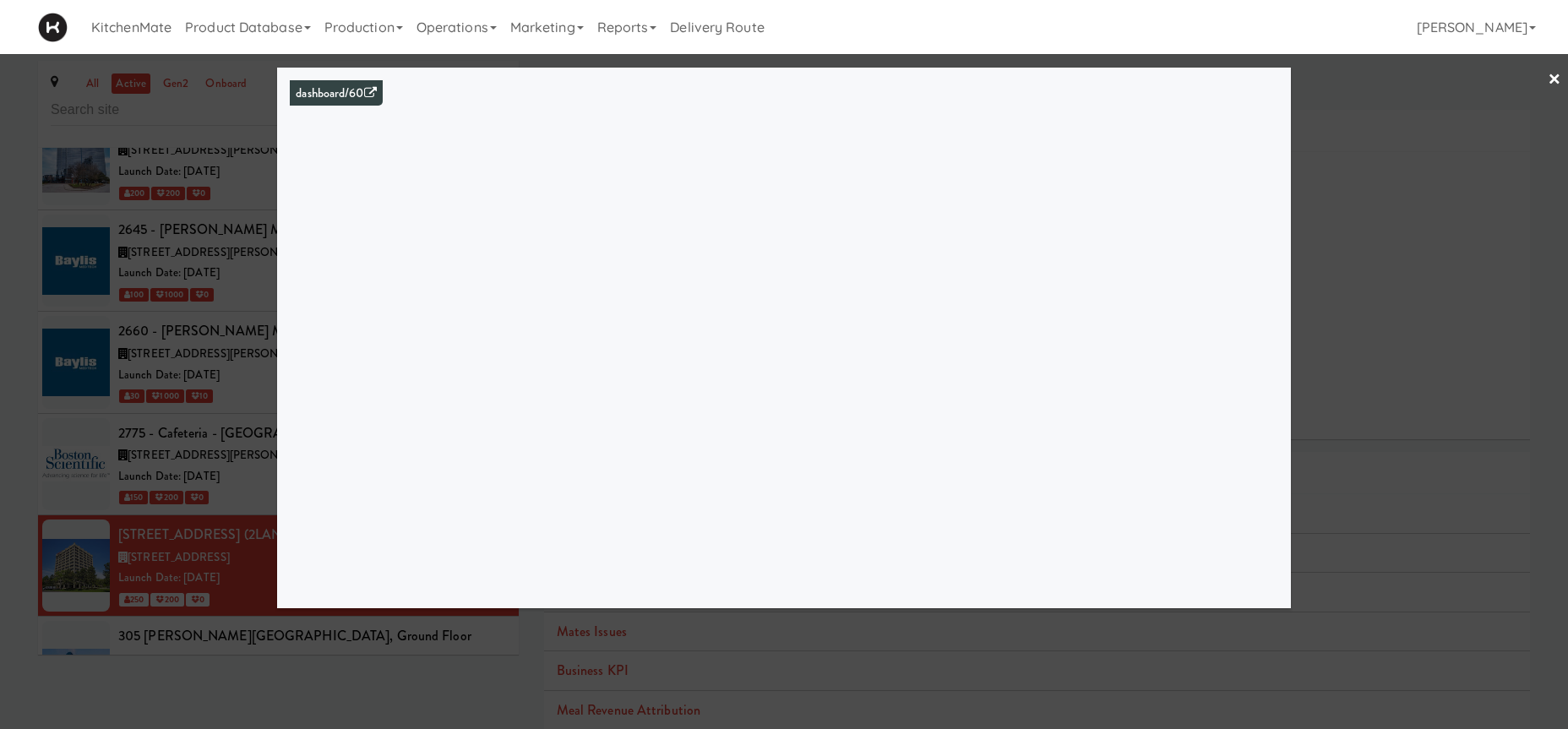
click at [128, 298] on div at bounding box center [784, 364] width 1568 height 729
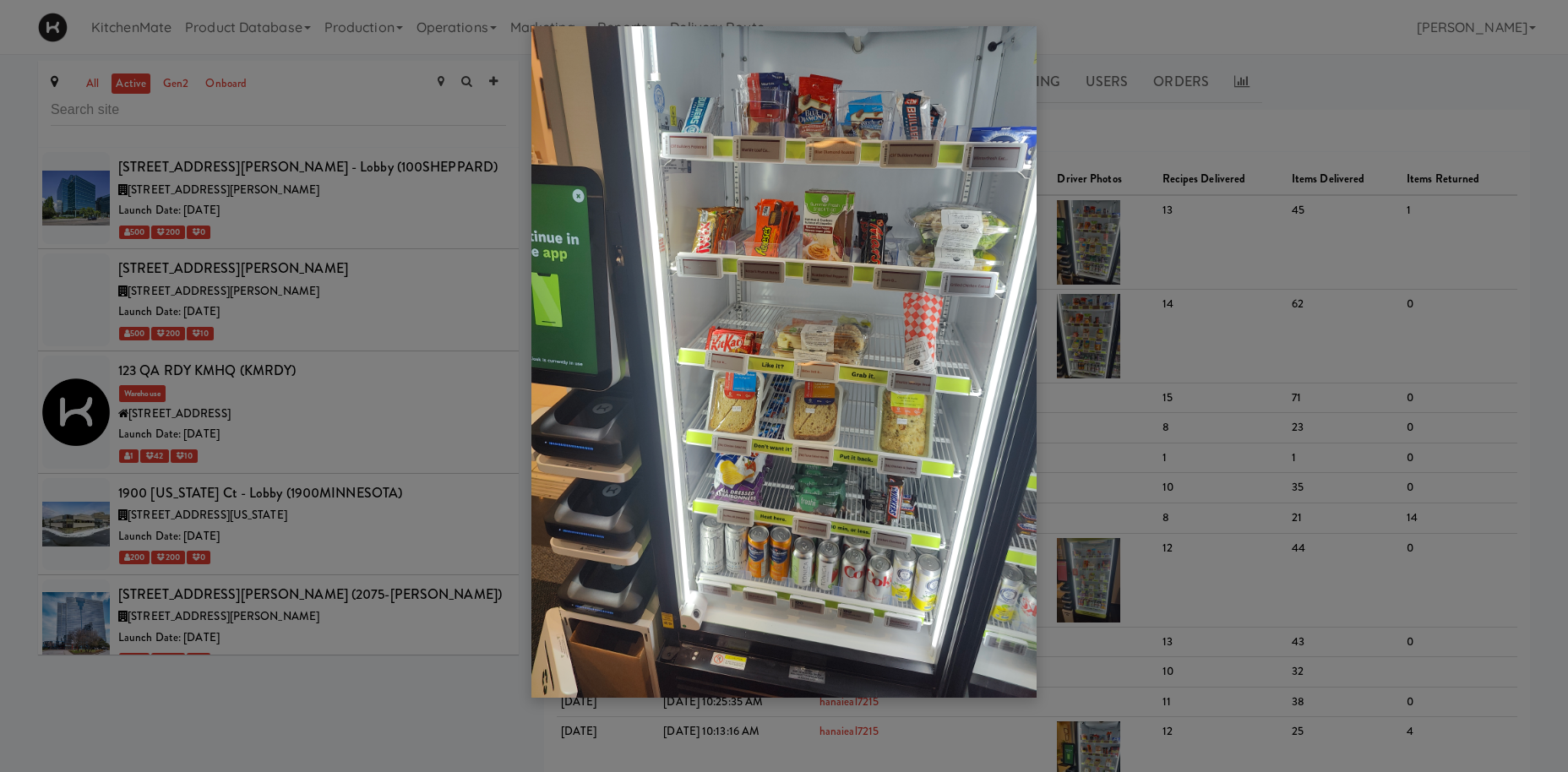
scroll to position [727, 0]
